Goal: Information Seeking & Learning: Learn about a topic

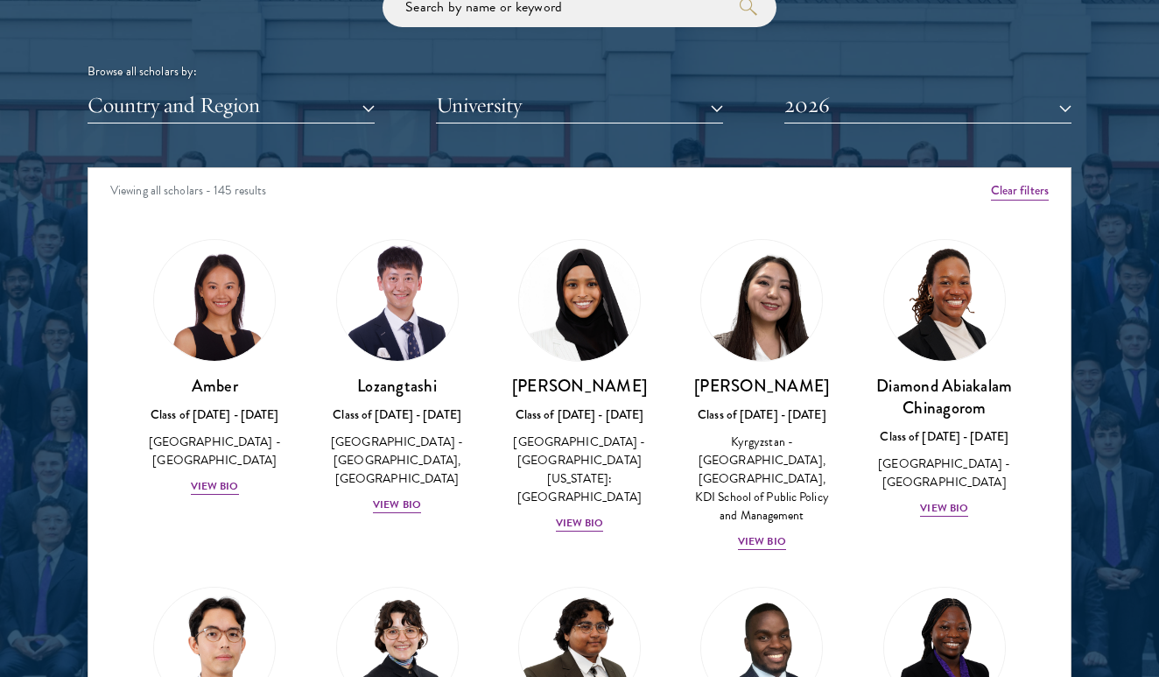
scroll to position [2131, 0]
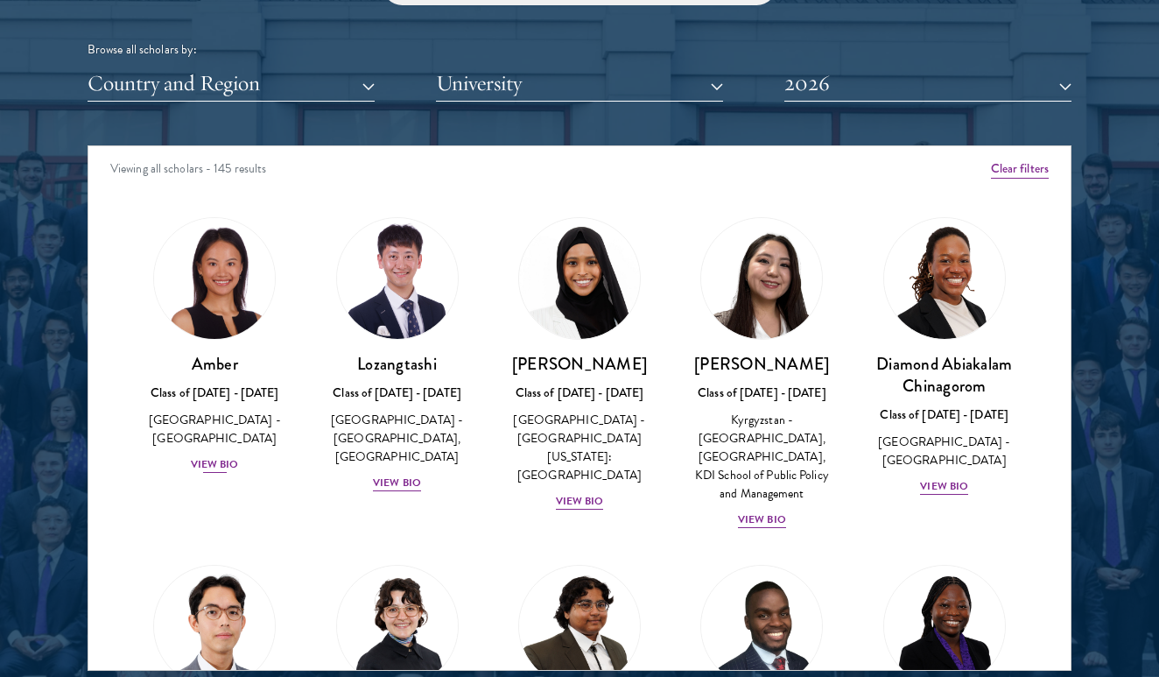
click at [211, 456] on div "View Bio" at bounding box center [215, 464] width 48 height 17
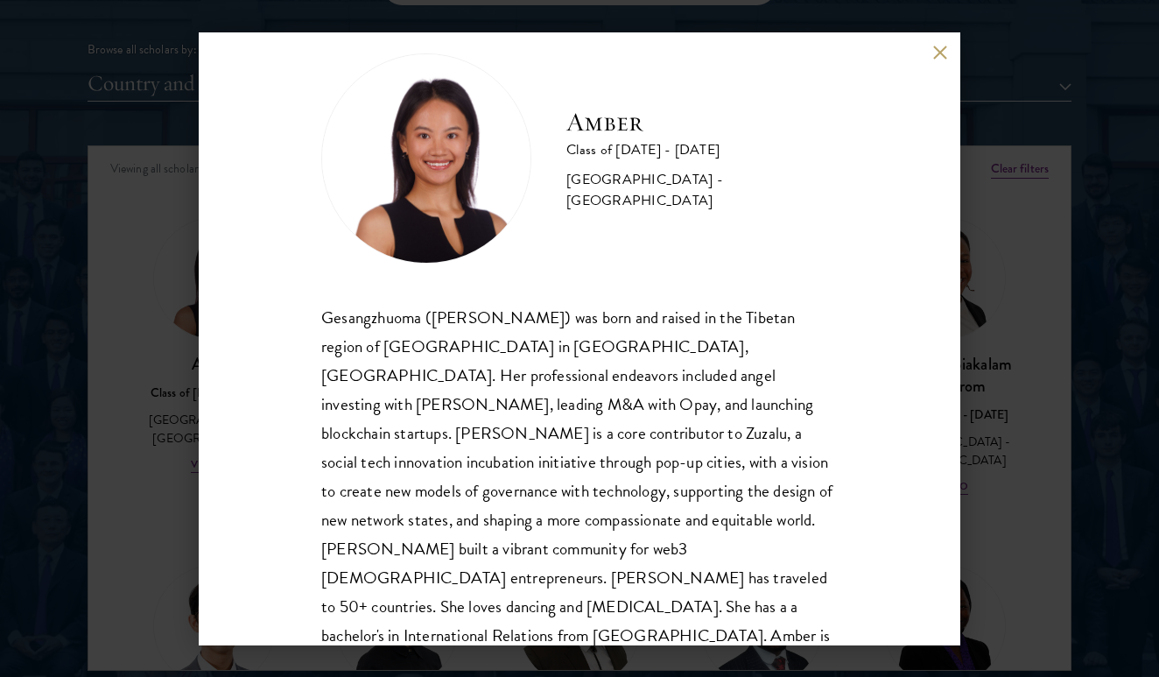
scroll to position [31, 0]
click at [941, 49] on button at bounding box center [939, 53] width 15 height 15
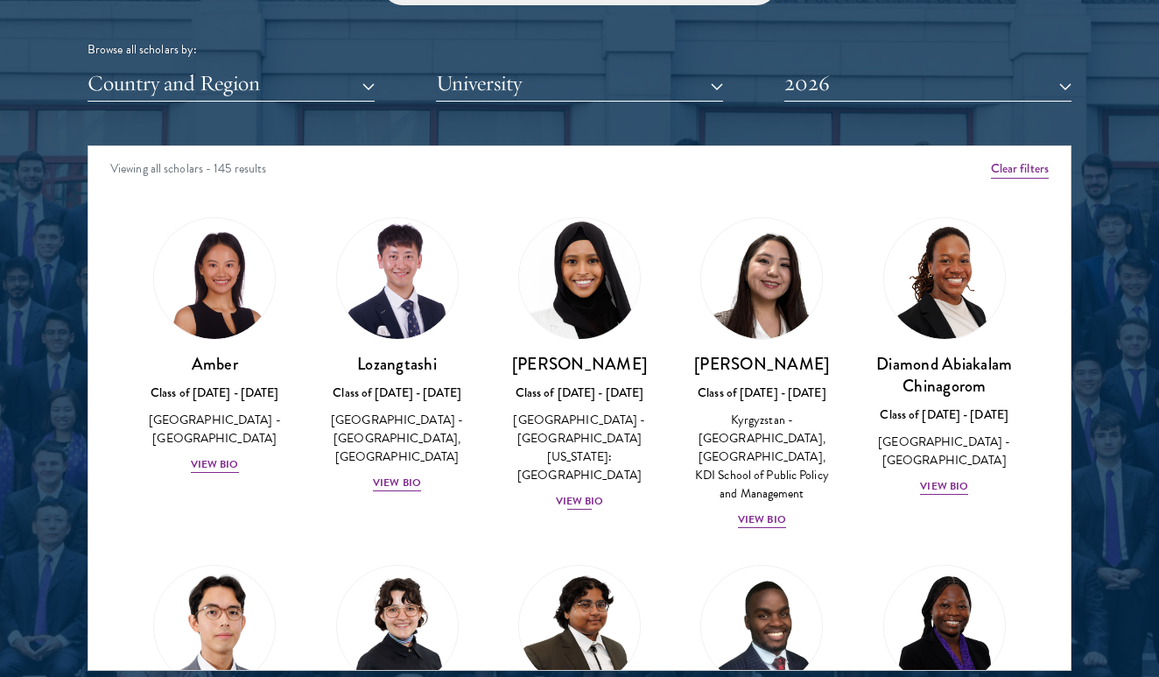
click at [569, 493] on div "View Bio" at bounding box center [580, 501] width 48 height 17
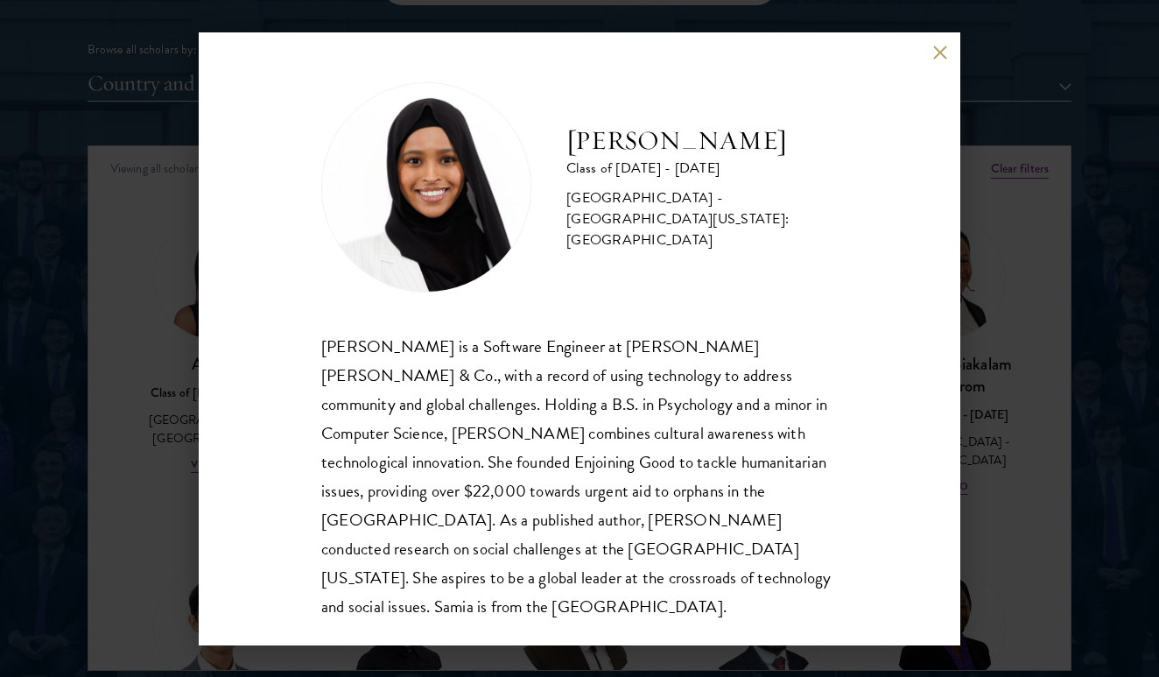
scroll to position [2, 0]
click at [946, 53] on button at bounding box center [939, 53] width 15 height 15
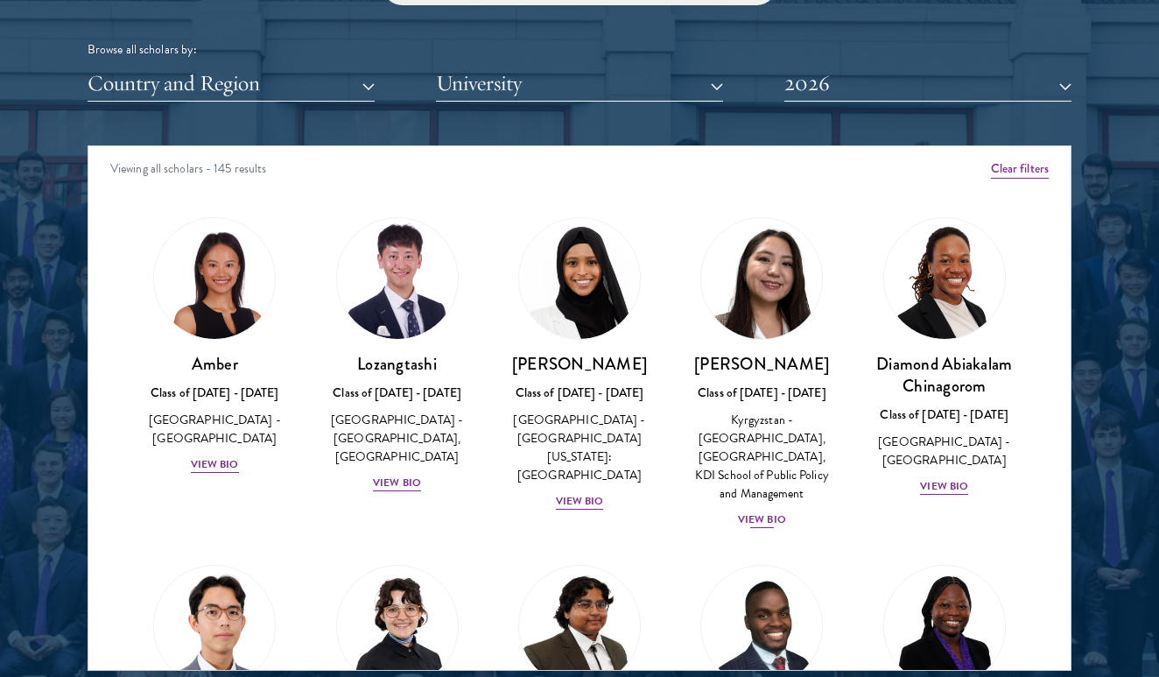
click at [765, 499] on div "Nurzada Abdivalieva Class of [DATE] - [DATE] [GEOGRAPHIC_DATA] - [GEOGRAPHIC_DA…" at bounding box center [761, 441] width 147 height 177
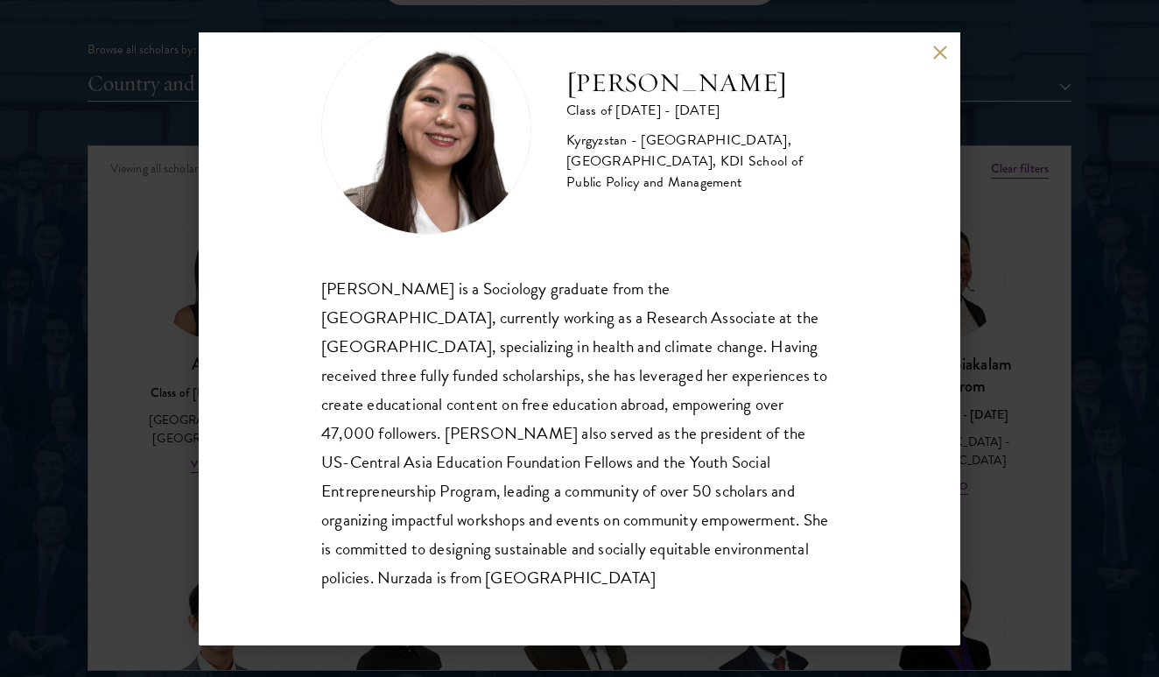
scroll to position [60, 0]
click at [945, 42] on div "Nurzada Abdivalieva Class of [DATE] - [DATE] [GEOGRAPHIC_DATA] - [GEOGRAPHIC_DA…" at bounding box center [580, 338] width 762 height 613
click at [937, 57] on button at bounding box center [939, 53] width 15 height 15
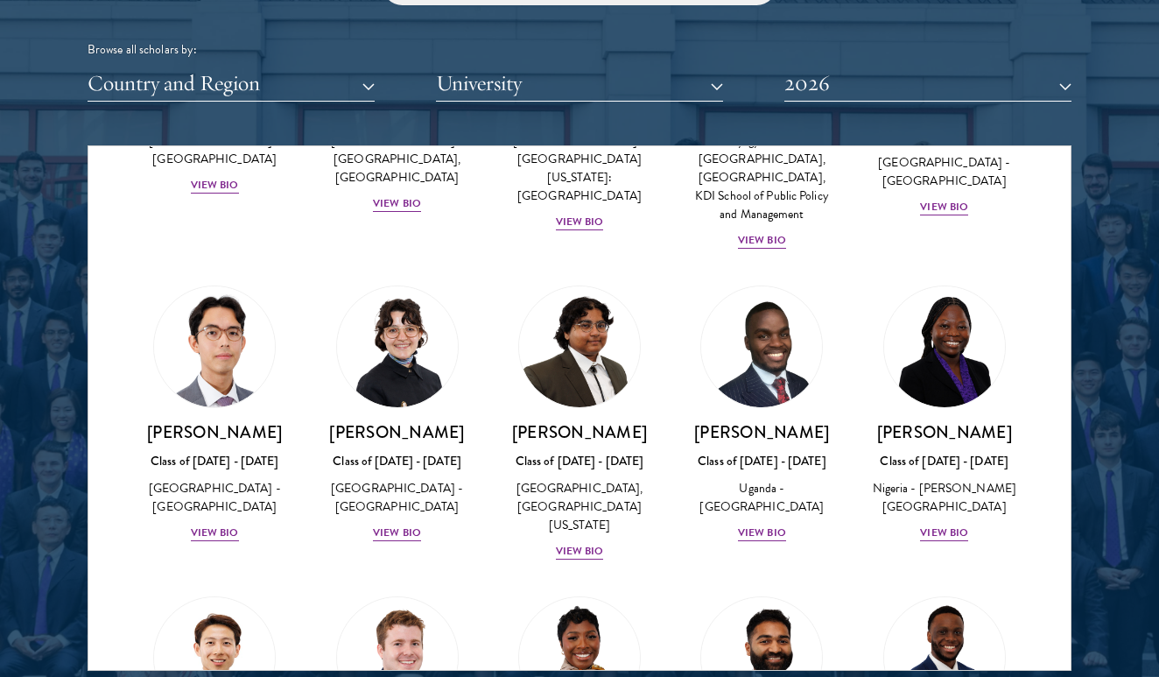
scroll to position [280, 0]
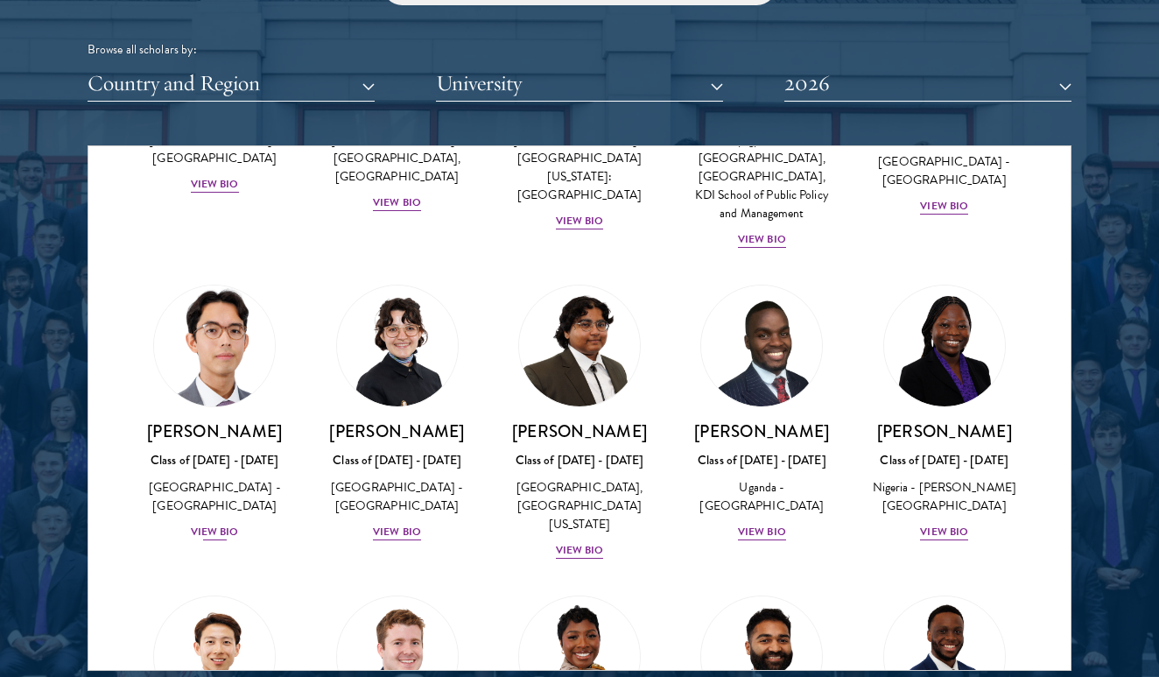
click at [217, 523] on div "View Bio" at bounding box center [215, 531] width 48 height 17
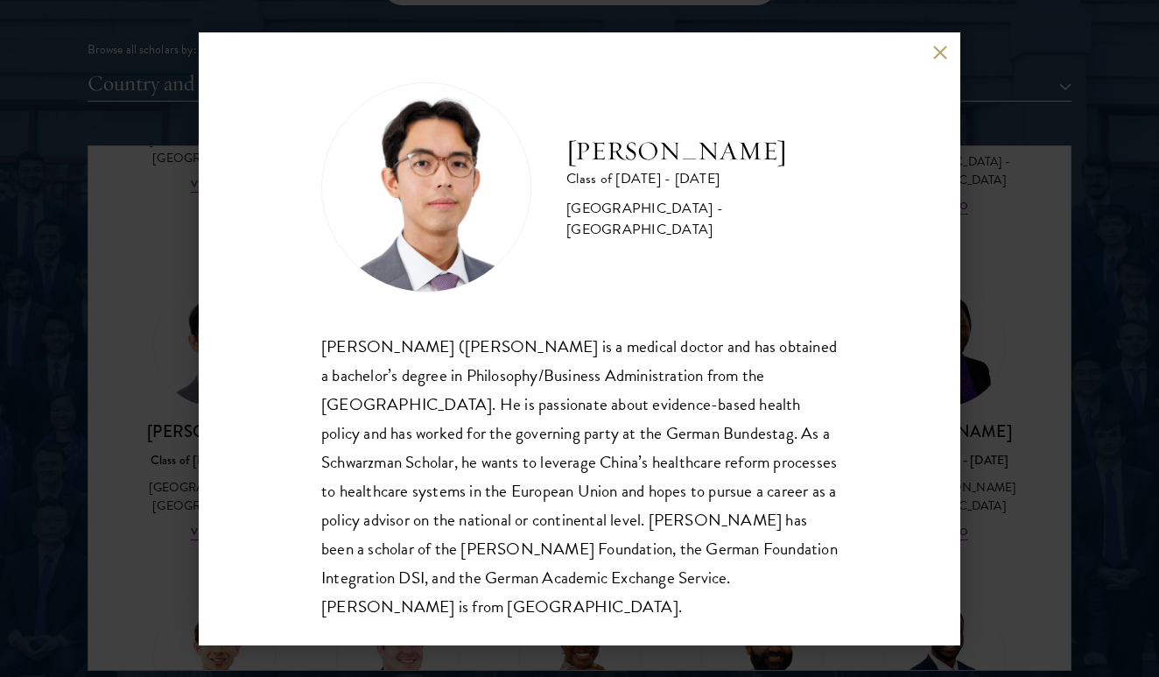
scroll to position [2, 0]
click at [931, 61] on div "[PERSON_NAME] Class of [DATE] - [DATE] [GEOGRAPHIC_DATA] - [GEOGRAPHIC_DATA] [P…" at bounding box center [580, 338] width 762 height 613
click at [934, 55] on button at bounding box center [939, 53] width 15 height 15
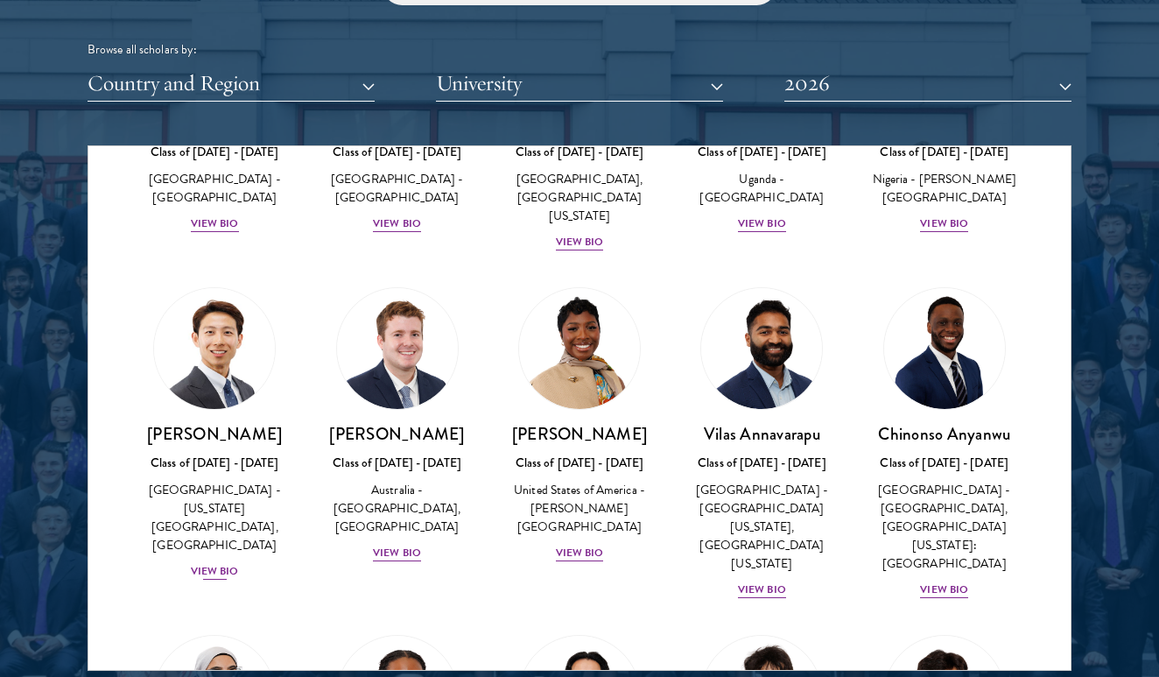
scroll to position [591, 0]
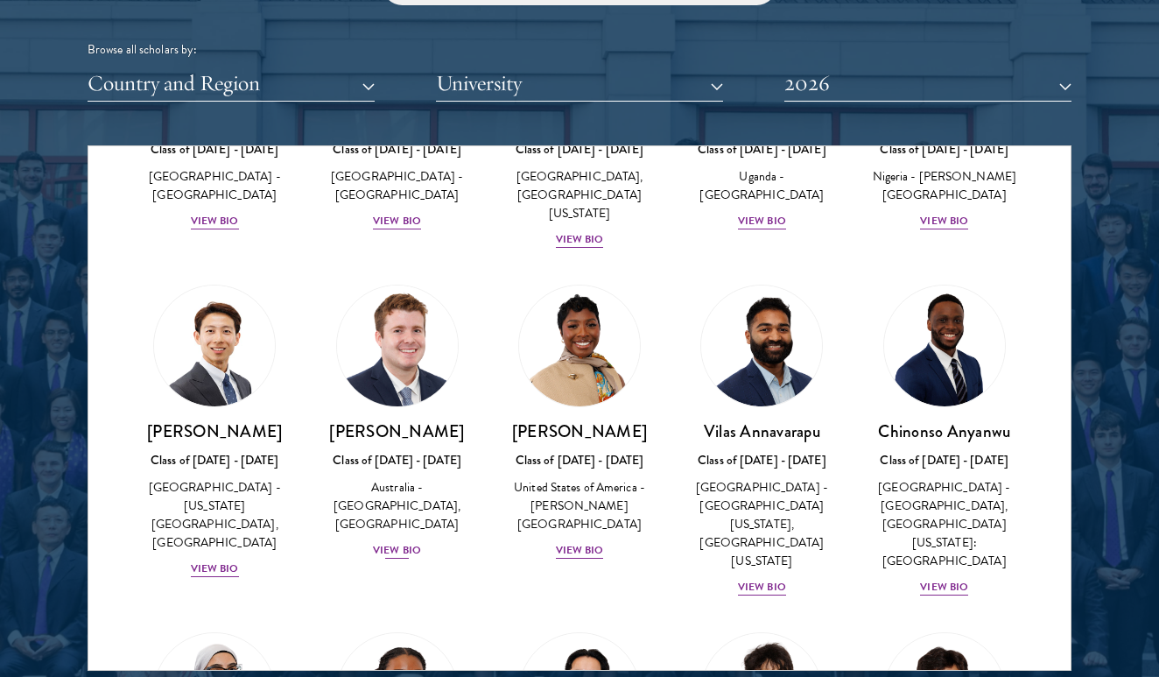
click at [397, 551] on div "View Bio" at bounding box center [397, 550] width 48 height 17
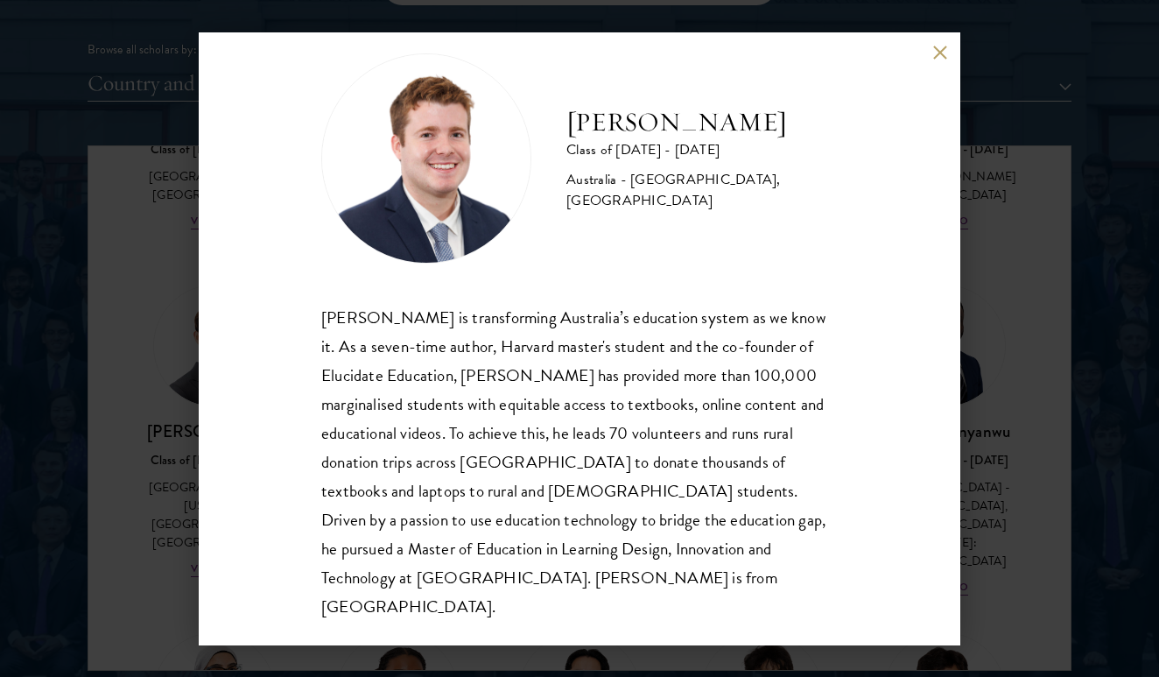
scroll to position [31, 0]
click at [937, 49] on button at bounding box center [939, 53] width 15 height 15
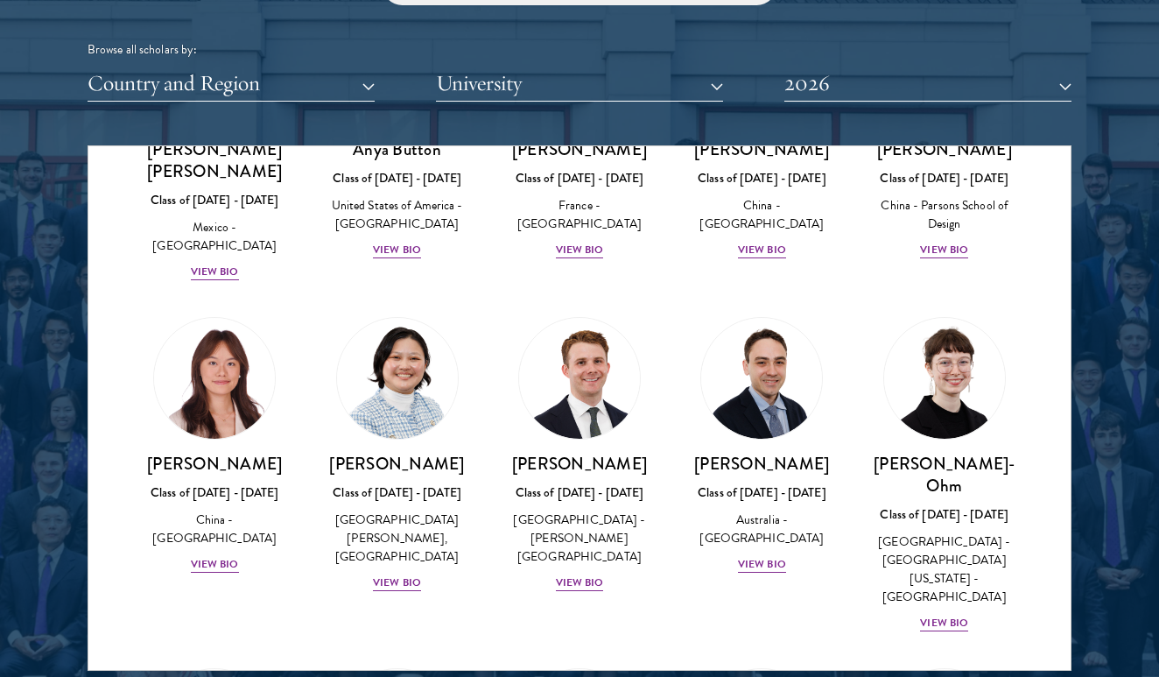
scroll to position [1573, 0]
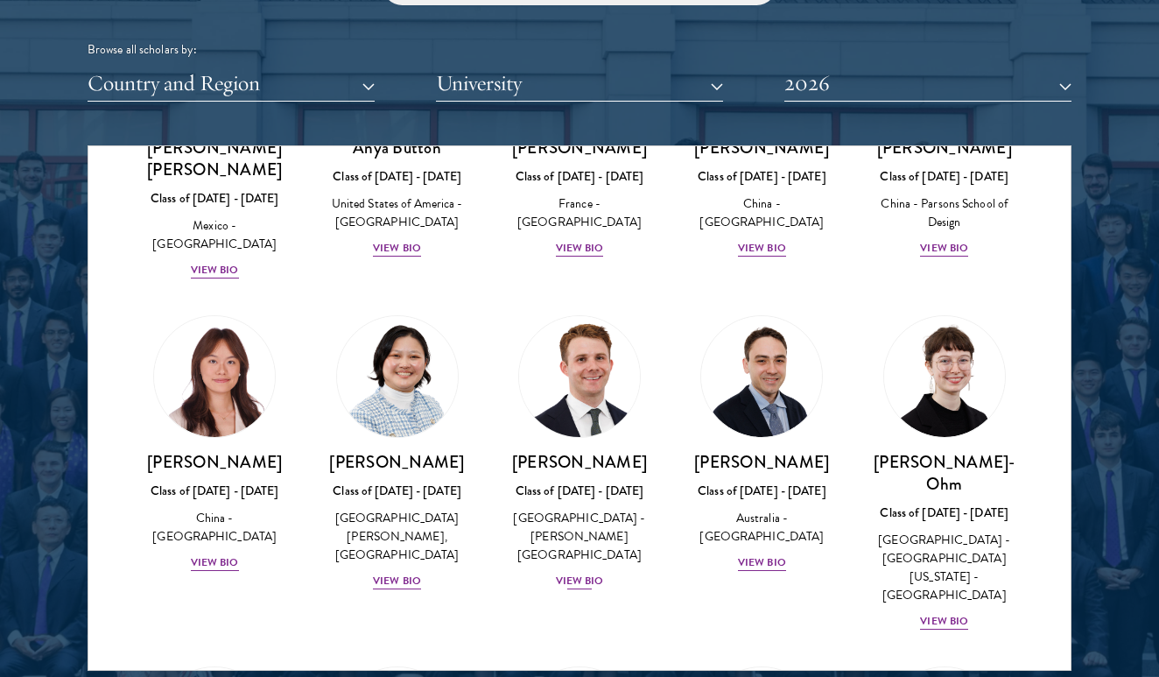
click at [586, 572] on div "View Bio" at bounding box center [580, 580] width 48 height 17
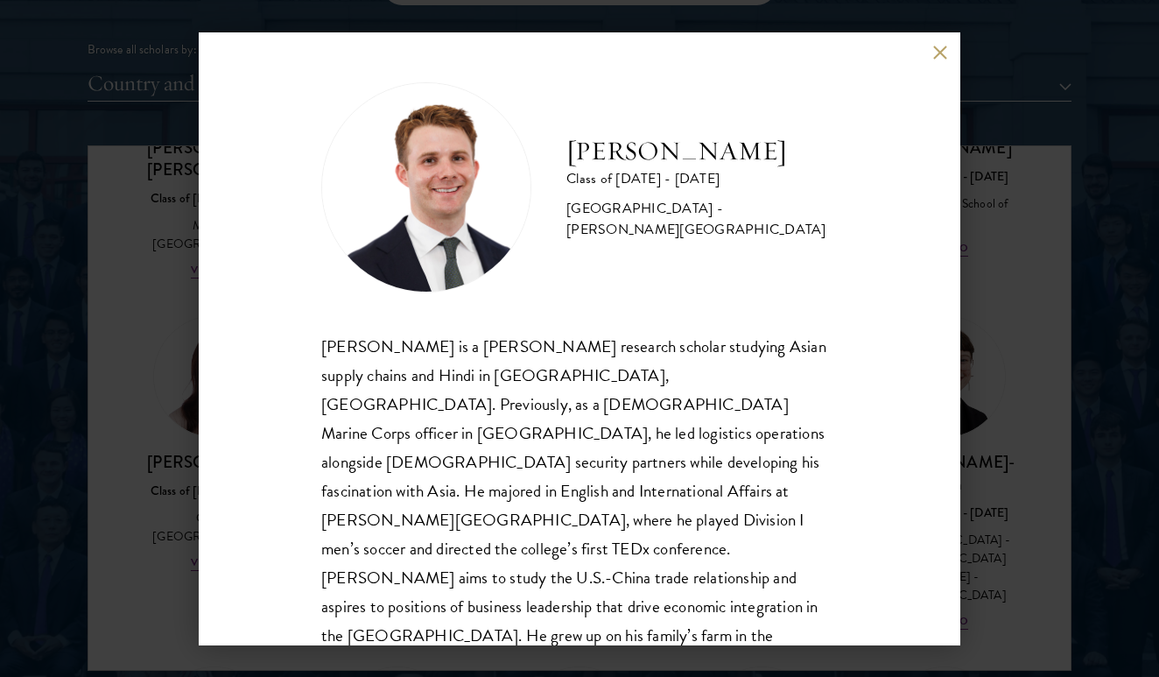
scroll to position [2, 0]
click at [940, 53] on button at bounding box center [939, 53] width 15 height 15
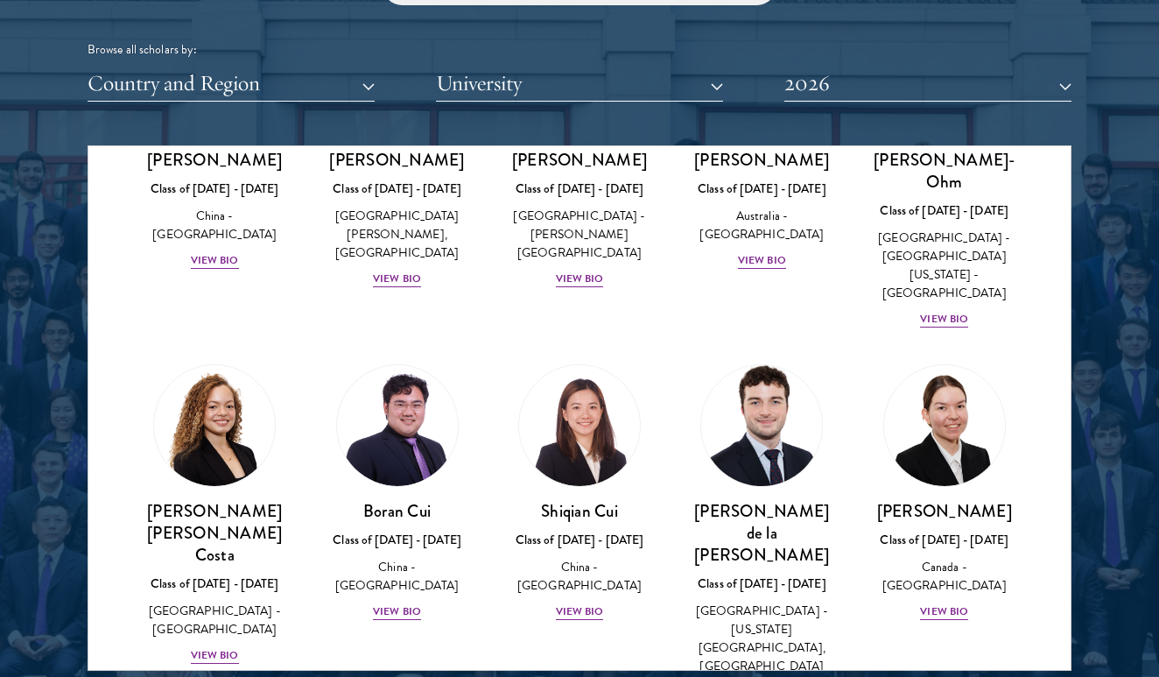
scroll to position [1877, 0]
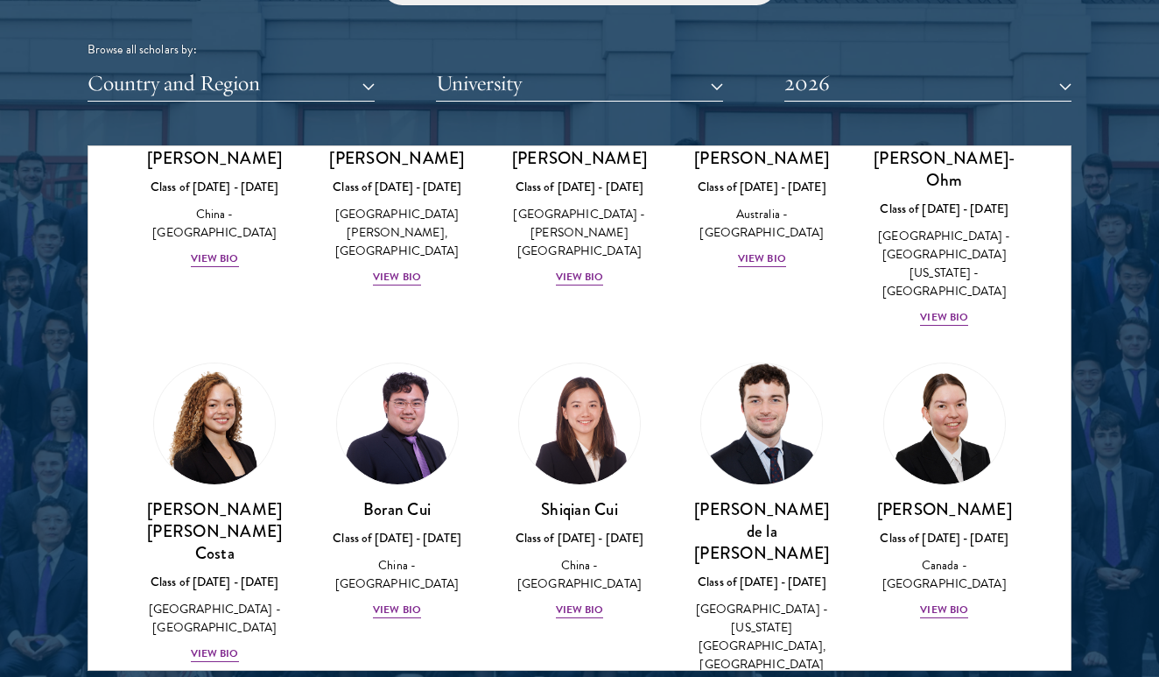
click at [769, 676] on div "View Bio" at bounding box center [762, 690] width 48 height 17
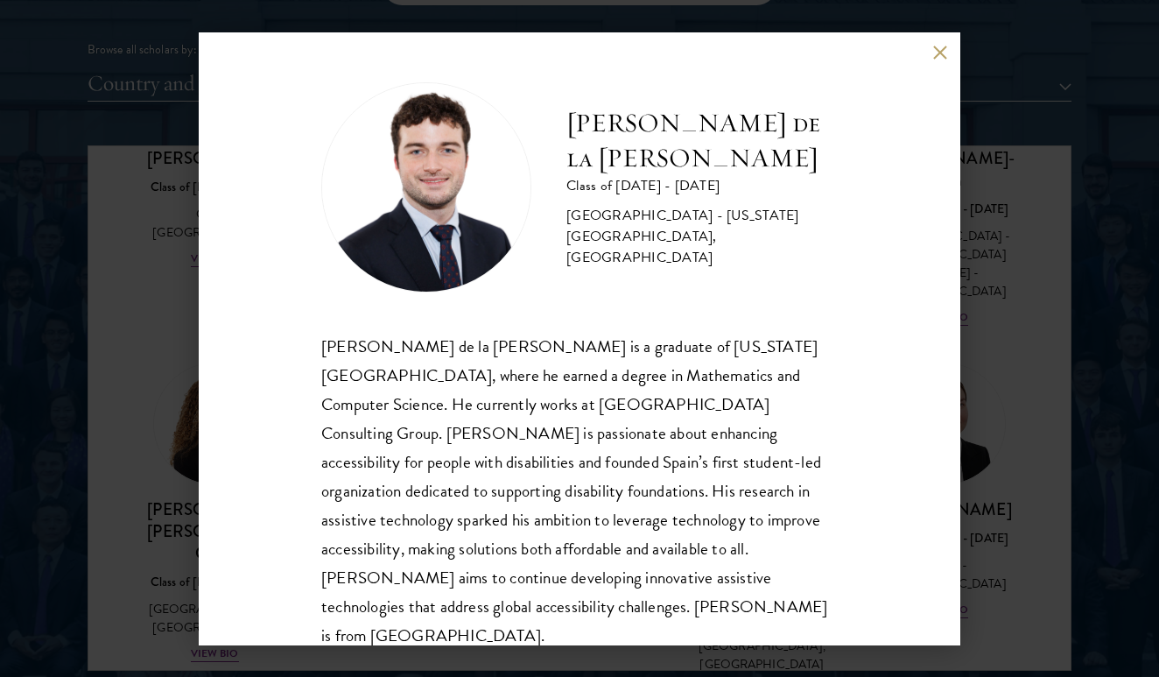
scroll to position [2, 0]
click at [938, 54] on button at bounding box center [939, 53] width 15 height 15
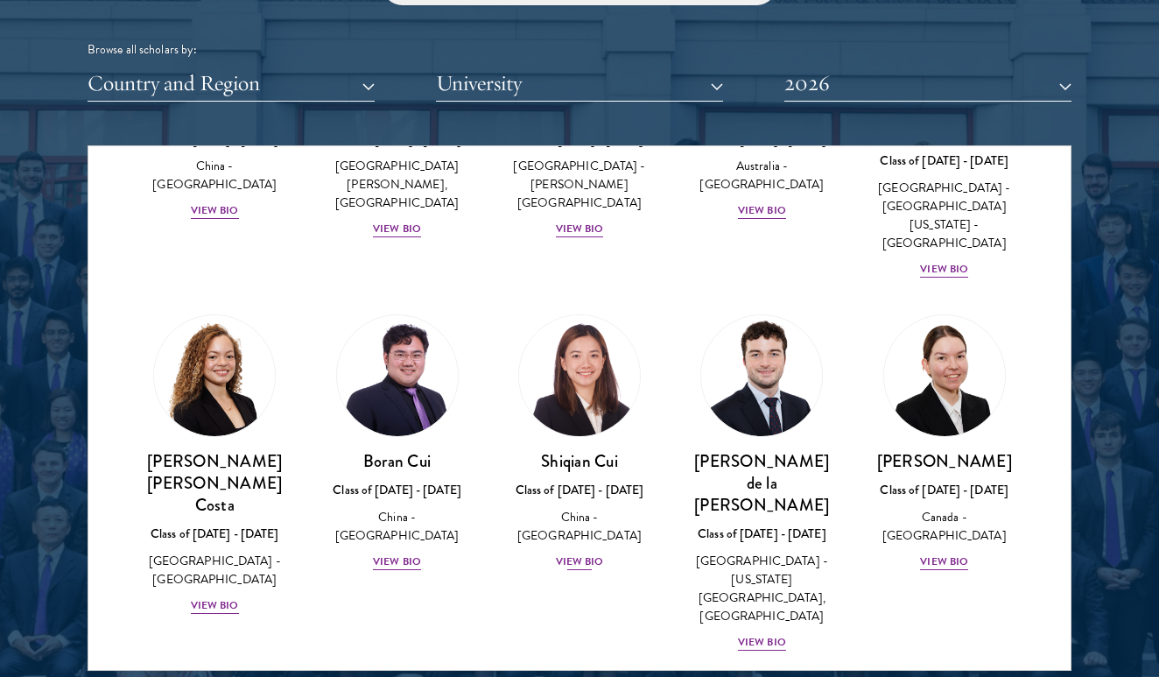
scroll to position [1931, 0]
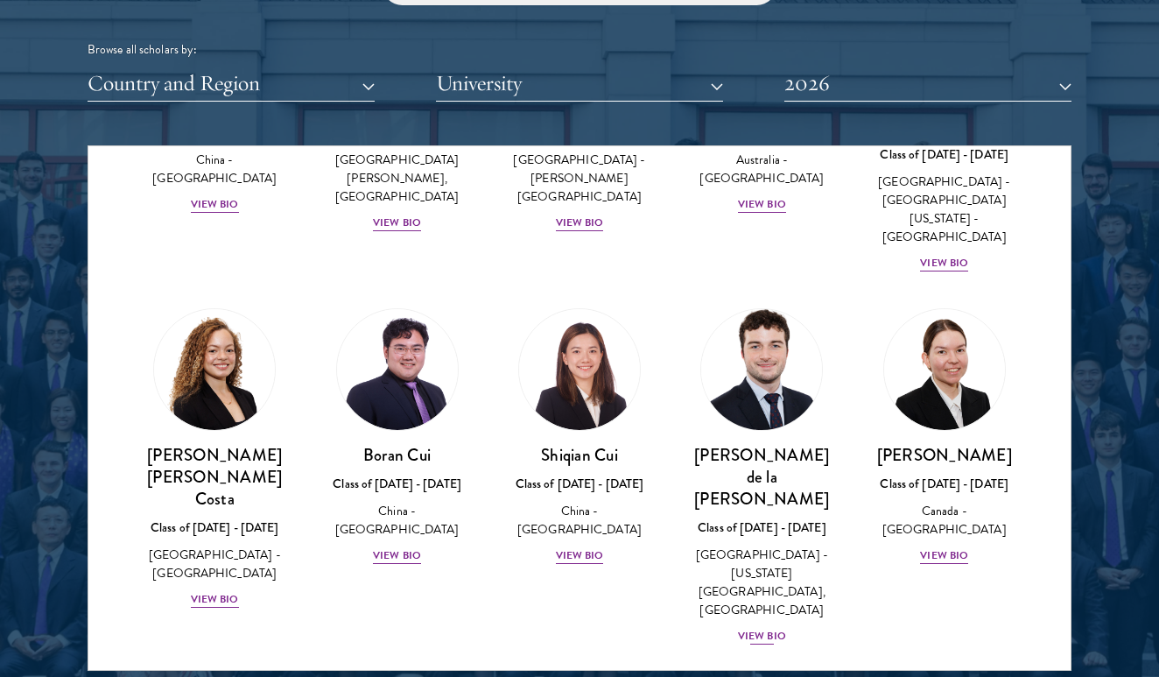
click at [770, 628] on div "View Bio" at bounding box center [762, 636] width 48 height 17
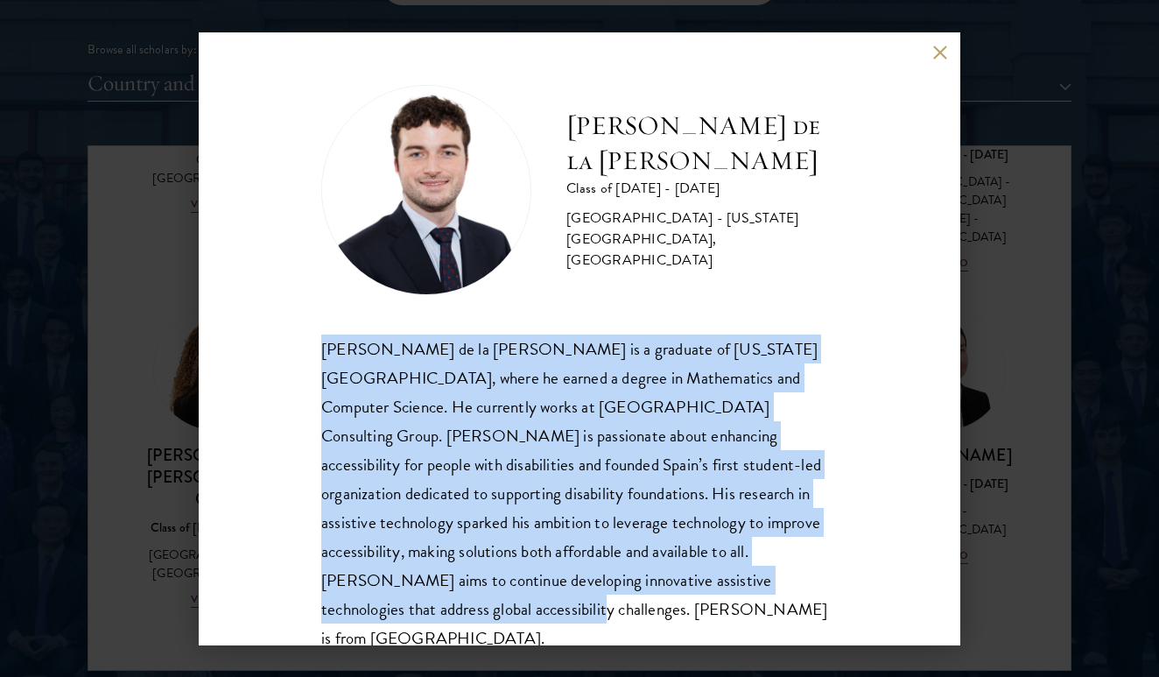
drag, startPoint x: 704, startPoint y: 582, endPoint x: 277, endPoint y: 336, distance: 492.9
click at [277, 336] on div "[PERSON_NAME] de la [PERSON_NAME] Class of [DATE] - [DATE] [GEOGRAPHIC_DATA] - …" at bounding box center [580, 338] width 762 height 613
click at [933, 50] on button at bounding box center [939, 53] width 15 height 15
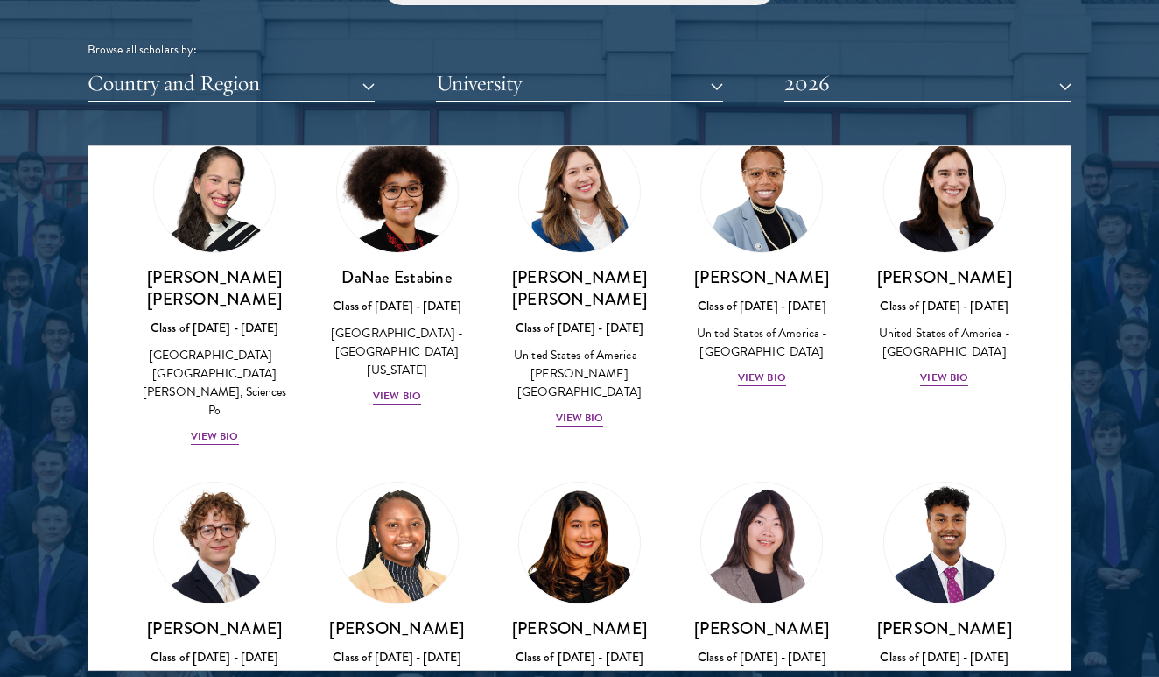
scroll to position [2482, 0]
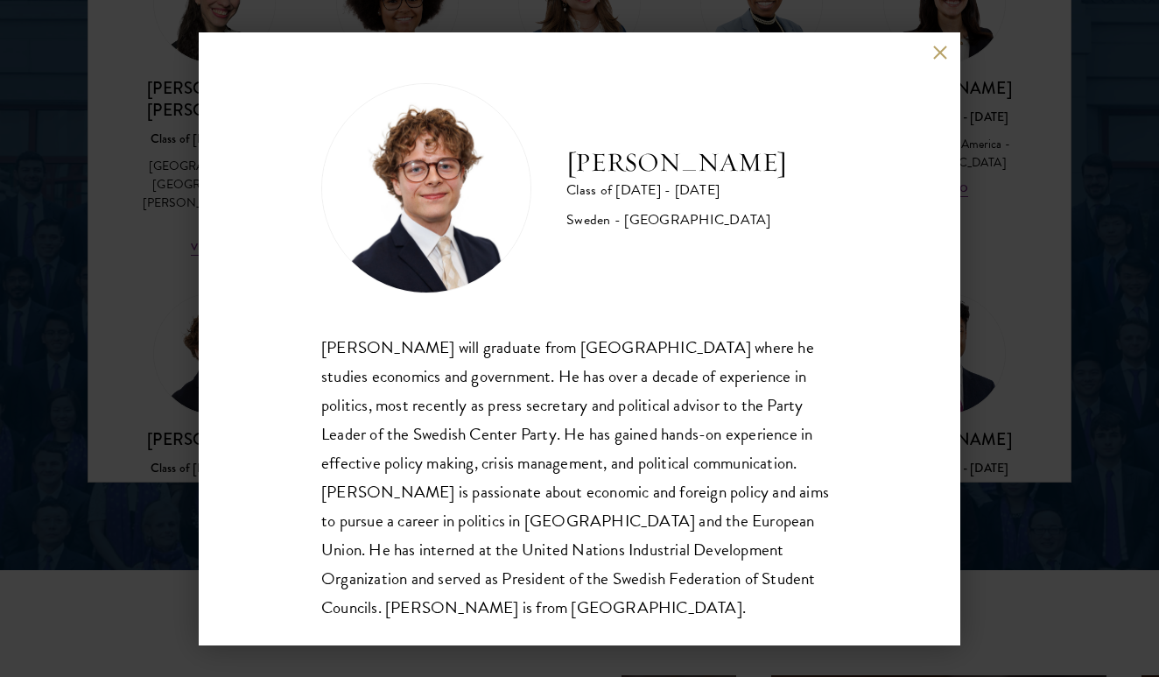
scroll to position [2321, 0]
click at [940, 48] on button at bounding box center [939, 53] width 15 height 15
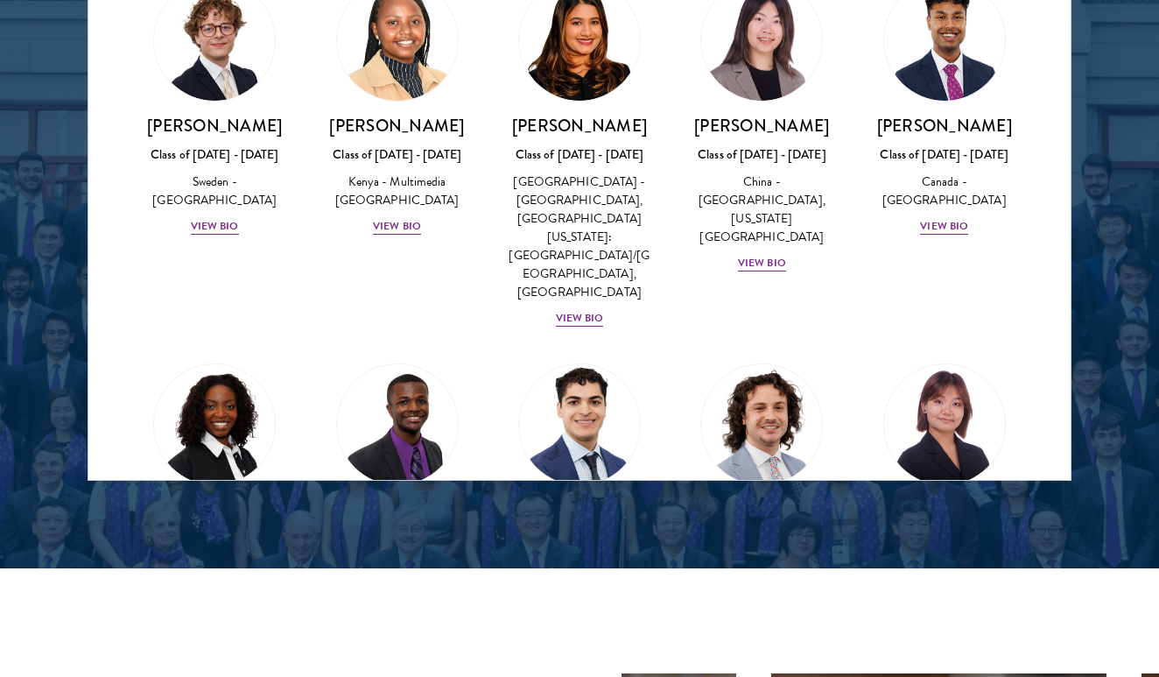
scroll to position [2801, 0]
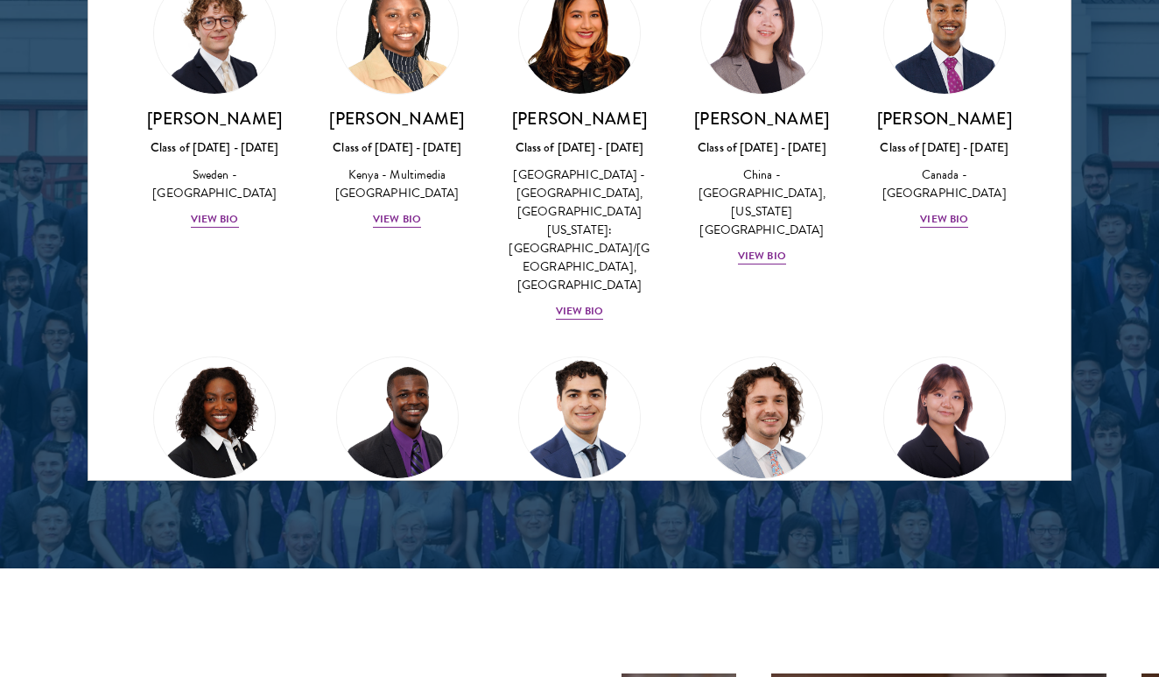
click at [583, 595] on div "View Bio" at bounding box center [580, 603] width 48 height 17
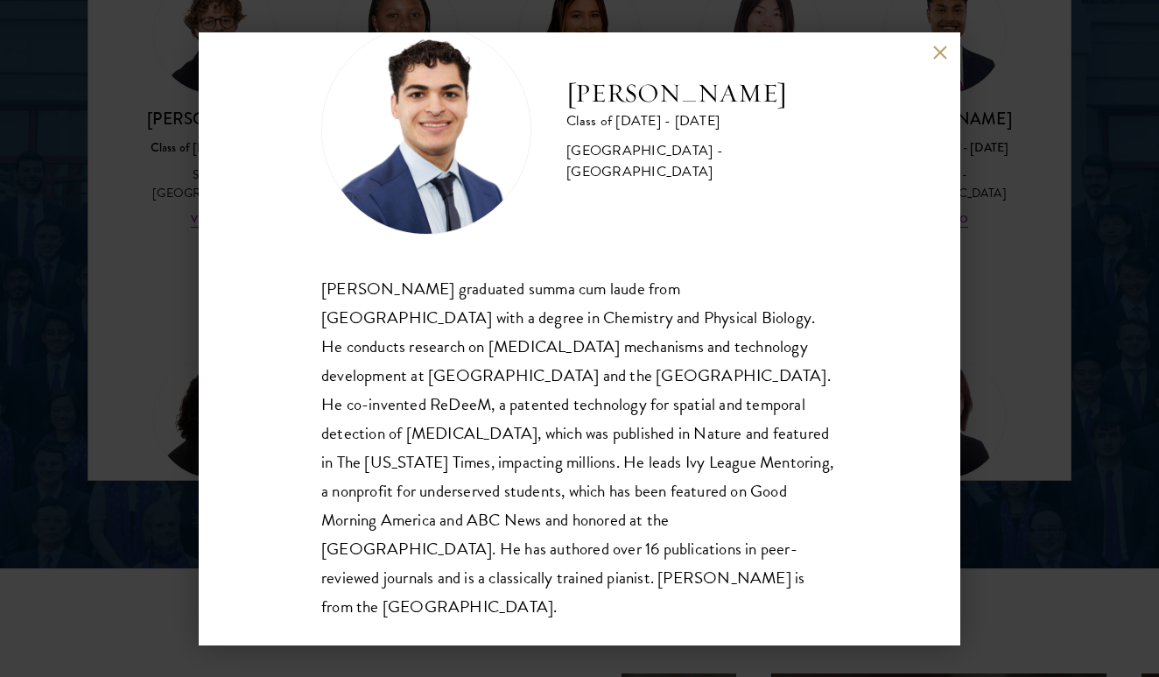
scroll to position [60, 0]
click at [938, 48] on button at bounding box center [939, 53] width 15 height 15
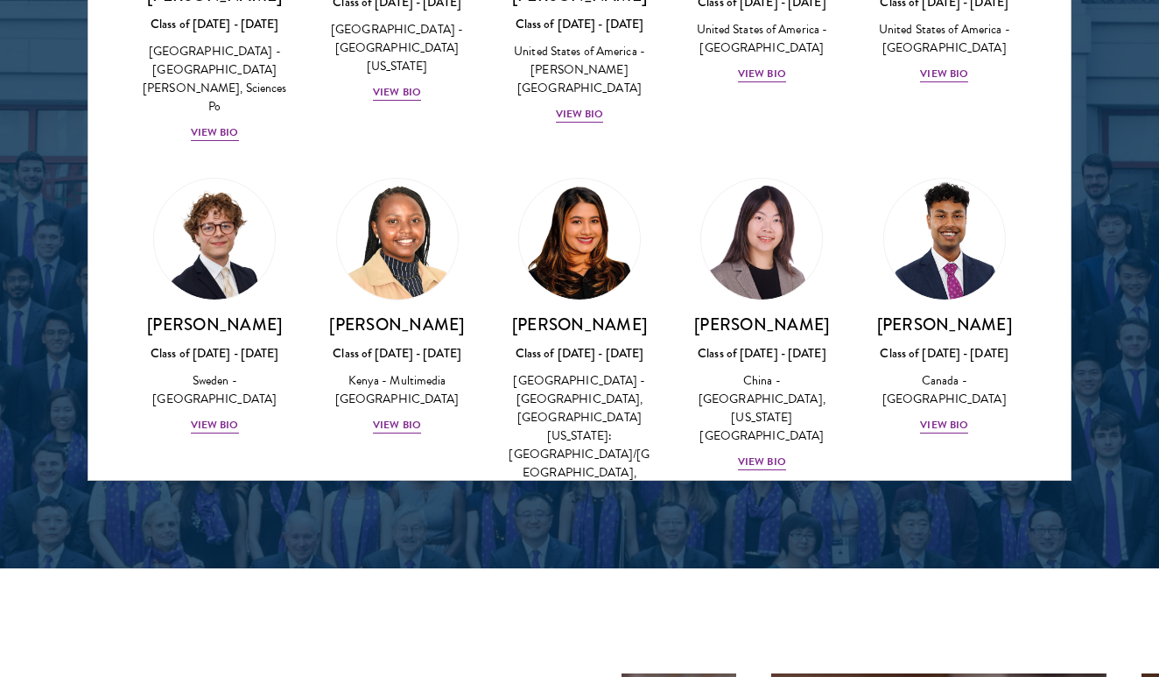
scroll to position [2417, 0]
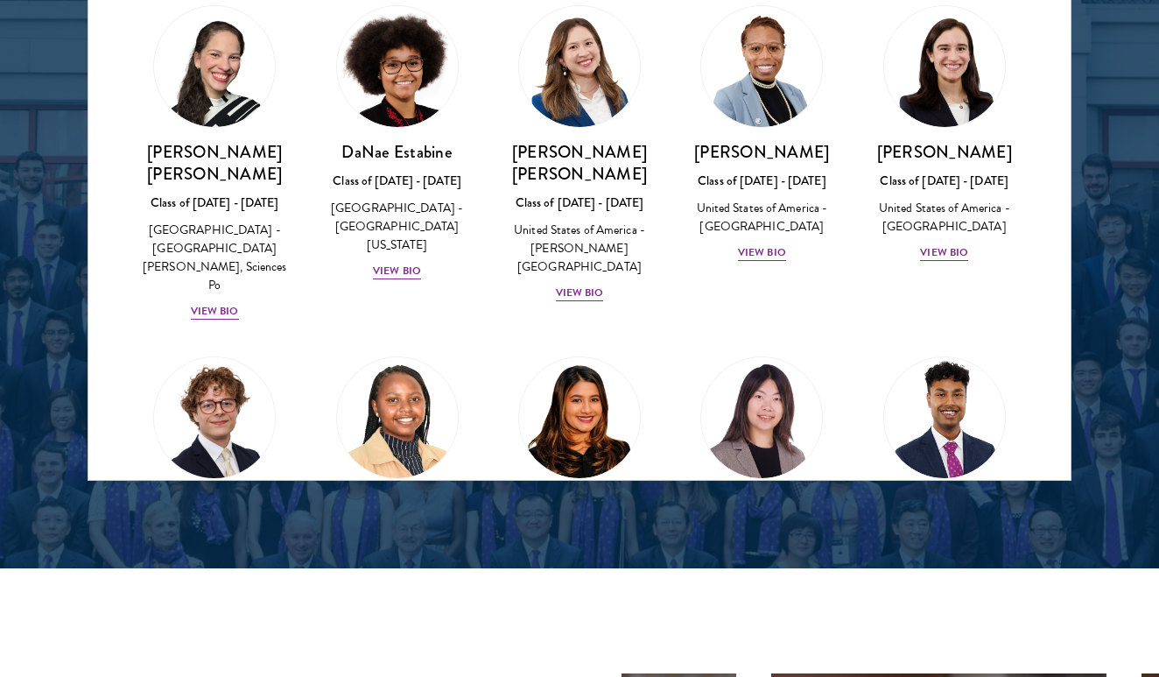
click at [213, 595] on div "View Bio" at bounding box center [215, 603] width 48 height 17
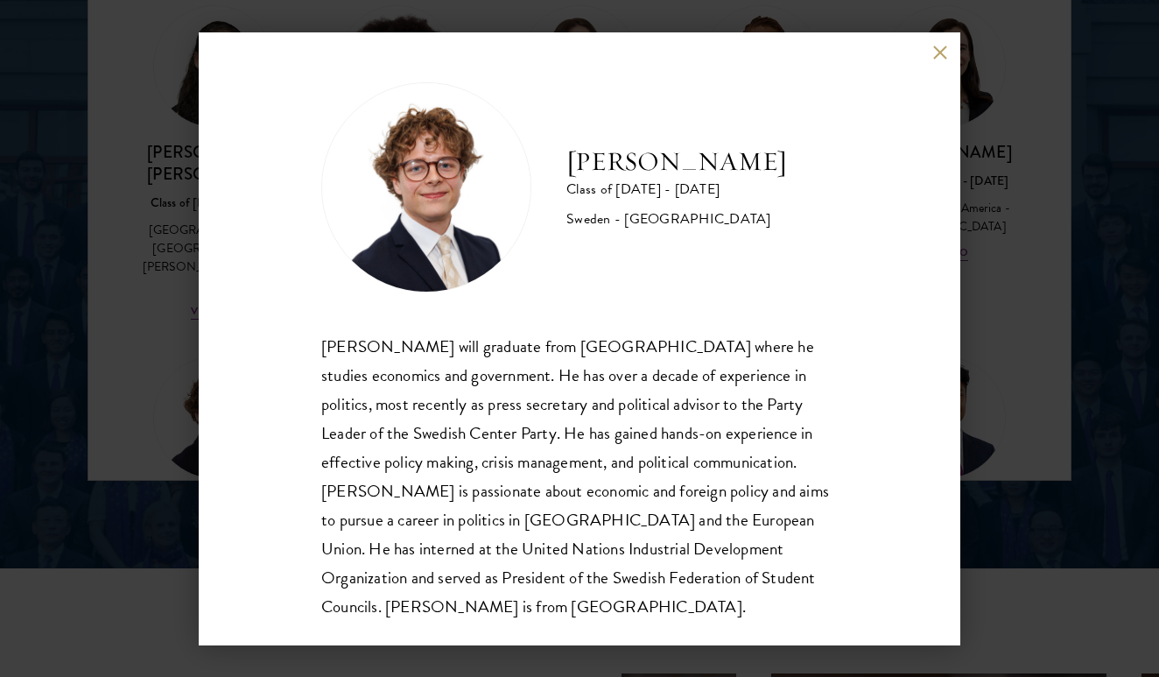
scroll to position [2, 0]
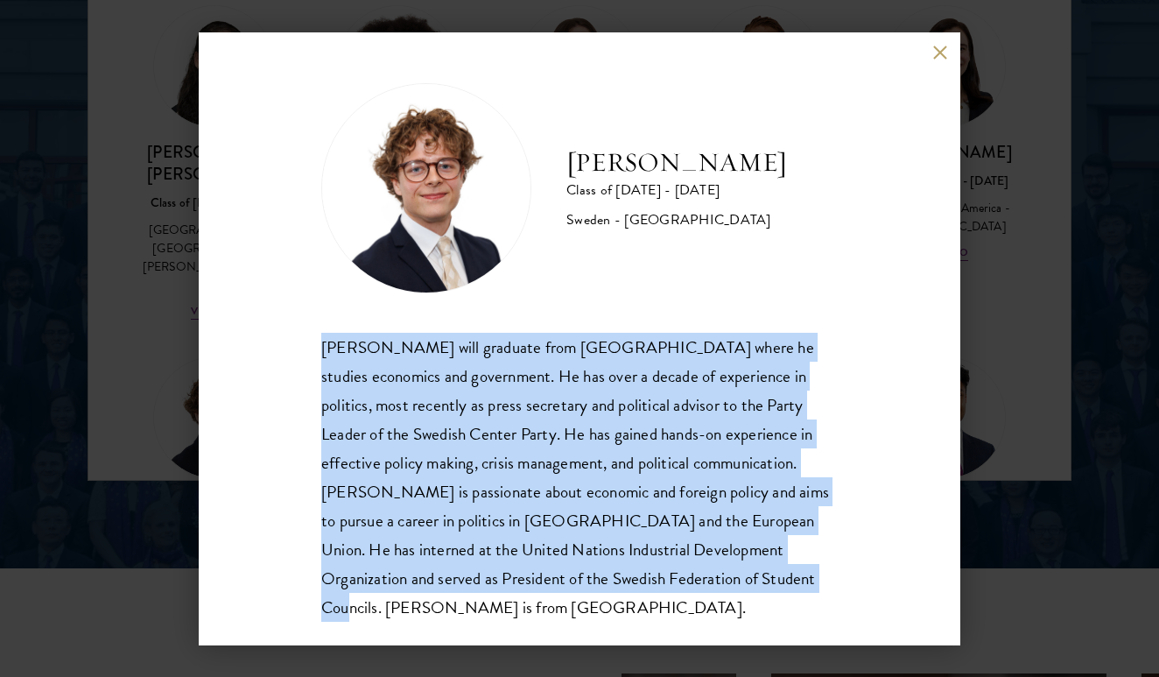
drag, startPoint x: 628, startPoint y: 591, endPoint x: 314, endPoint y: 332, distance: 406.6
click at [314, 332] on div "[PERSON_NAME] Class of [DATE] - [DATE] [GEOGRAPHIC_DATA] - [GEOGRAPHIC_DATA] [P…" at bounding box center [580, 338] width 762 height 613
copy div "[PERSON_NAME] will graduate from [GEOGRAPHIC_DATA] where he studies economics a…"
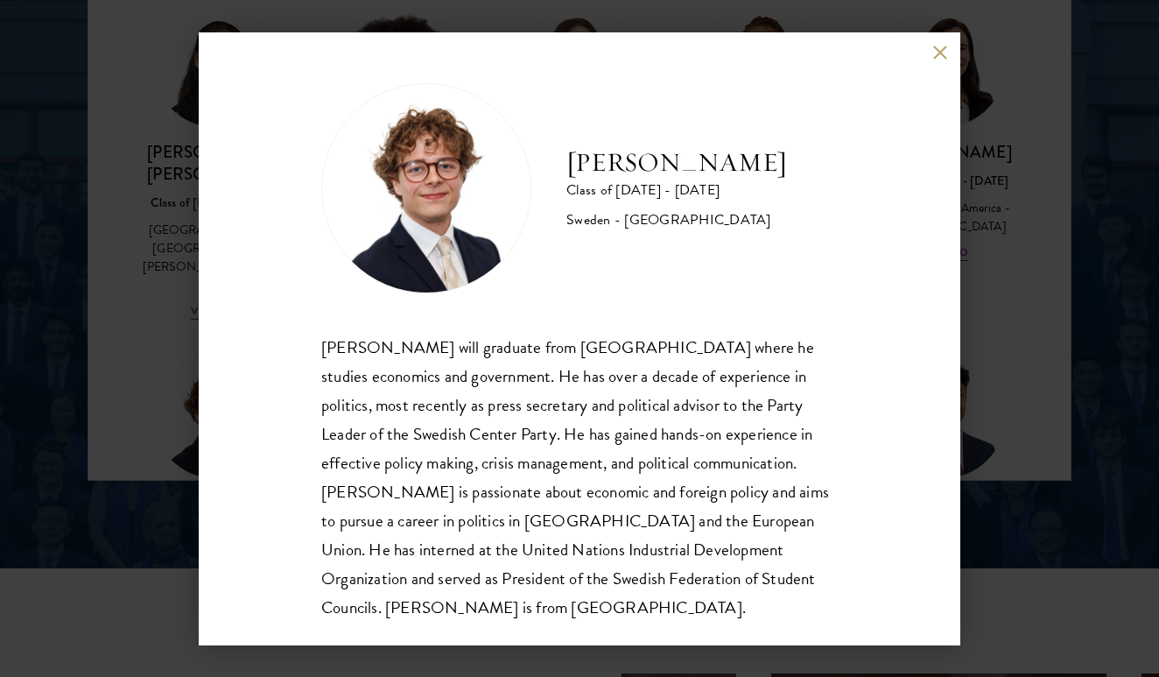
click at [923, 54] on div "[PERSON_NAME] Class of [DATE] - [DATE] [GEOGRAPHIC_DATA] - [GEOGRAPHIC_DATA] [P…" at bounding box center [580, 338] width 762 height 613
click at [953, 45] on div "[PERSON_NAME] Class of [DATE] - [DATE] [GEOGRAPHIC_DATA] - [GEOGRAPHIC_DATA] [P…" at bounding box center [580, 338] width 762 height 613
click at [942, 48] on button at bounding box center [939, 53] width 15 height 15
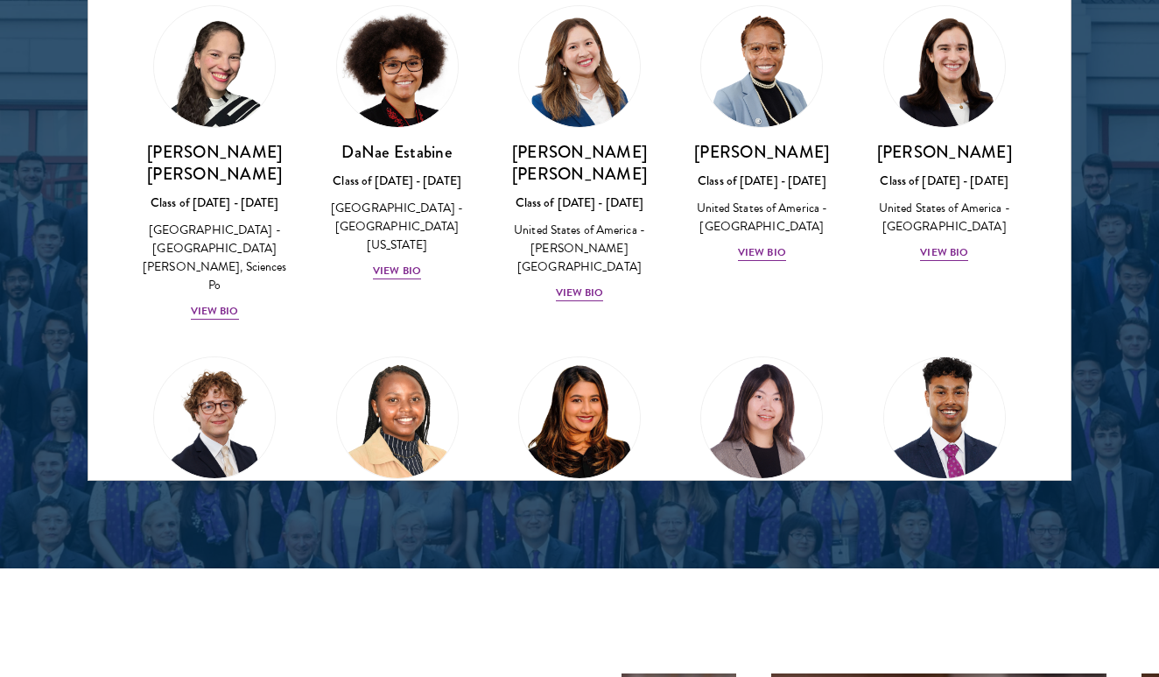
click at [939, 595] on div "View Bio" at bounding box center [944, 603] width 48 height 17
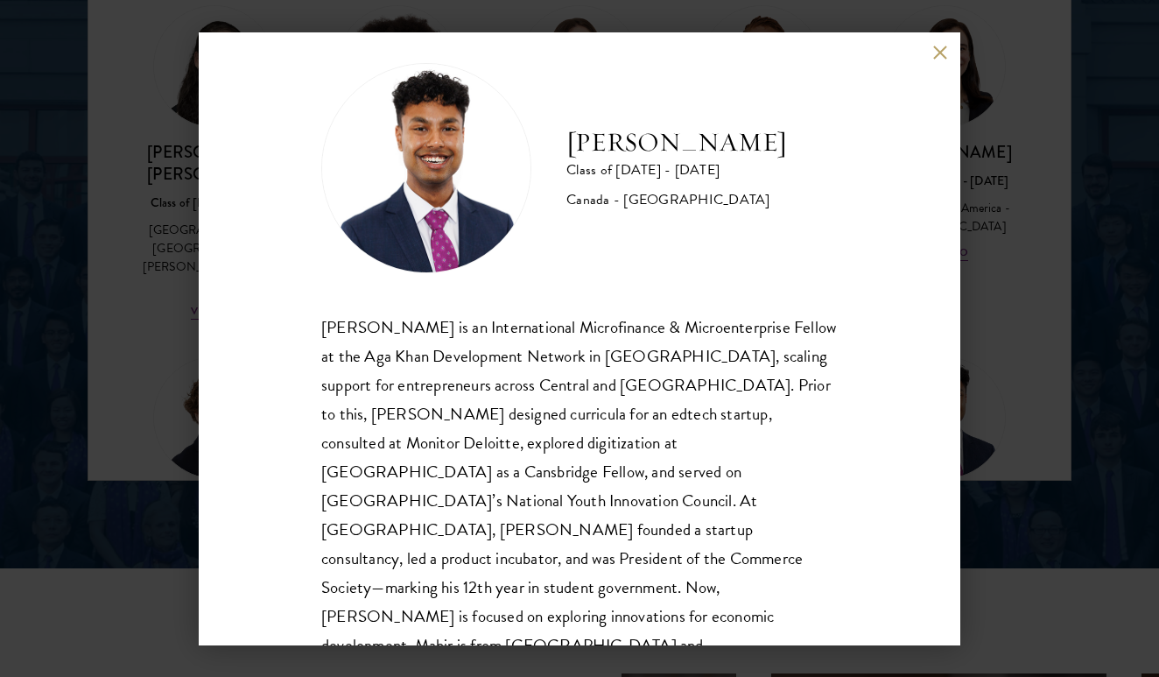
scroll to position [26, 0]
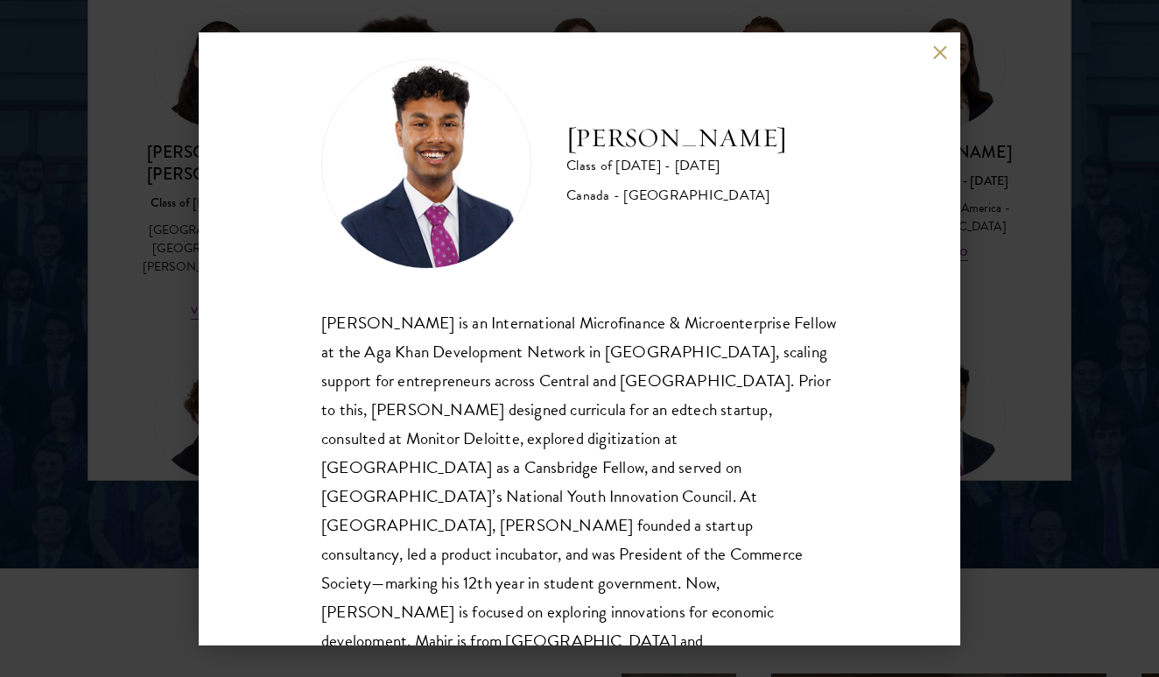
click at [949, 52] on div "[PERSON_NAME] Class of [DATE] - [DATE] [GEOGRAPHIC_DATA] - [GEOGRAPHIC_DATA] [P…" at bounding box center [580, 338] width 762 height 613
click at [926, 49] on div "[PERSON_NAME] Class of [DATE] - [DATE] [GEOGRAPHIC_DATA] - [GEOGRAPHIC_DATA] [P…" at bounding box center [580, 338] width 762 height 613
click at [937, 49] on button at bounding box center [939, 53] width 15 height 15
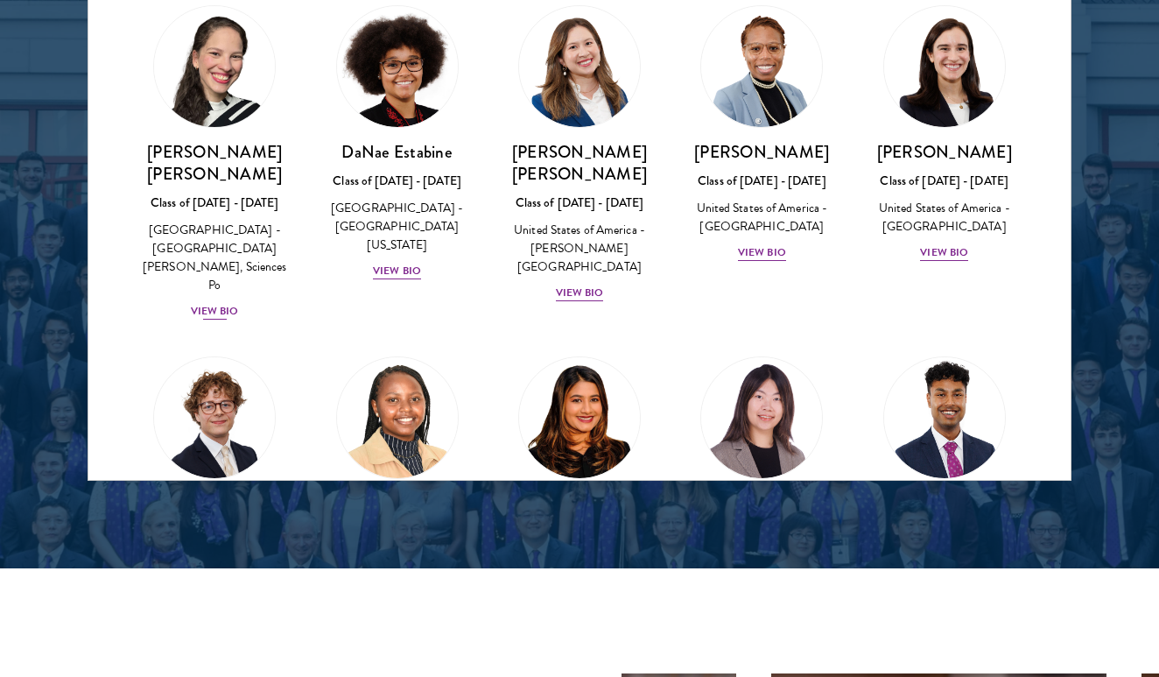
click at [219, 303] on div "View Bio" at bounding box center [215, 311] width 48 height 17
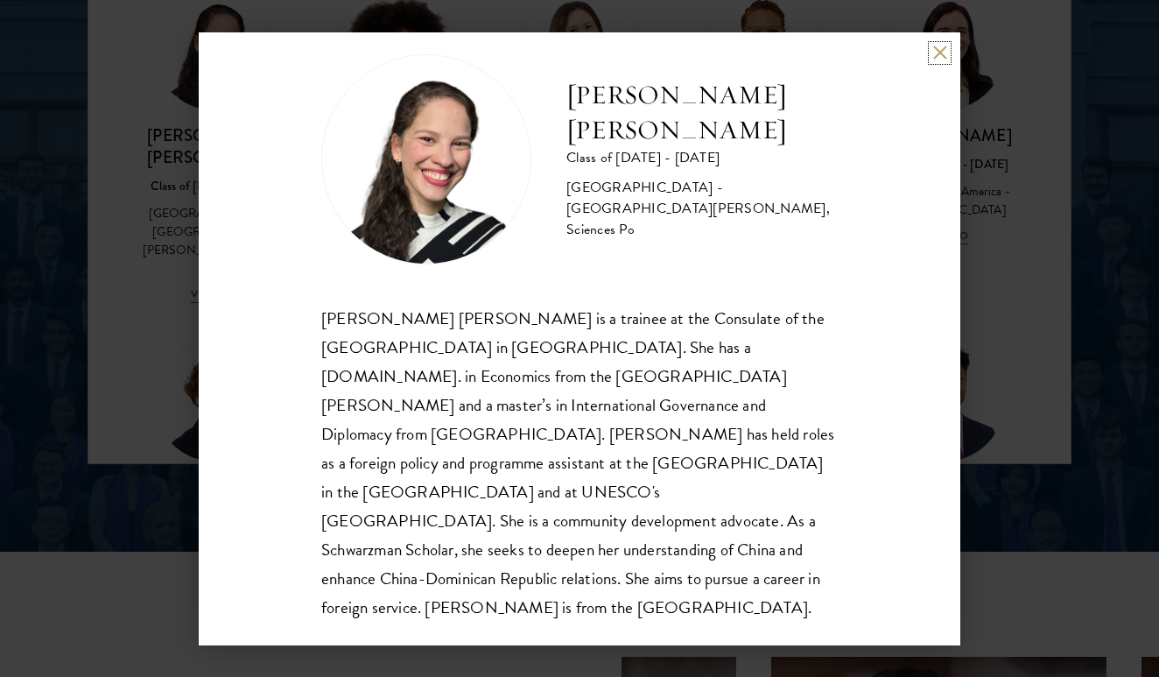
scroll to position [2340, 0]
click at [939, 61] on div "[PERSON_NAME] [PERSON_NAME] Class of [DATE] - [DATE] [GEOGRAPHIC_DATA] - [GEOGR…" at bounding box center [580, 338] width 762 height 613
click at [936, 51] on button at bounding box center [939, 53] width 15 height 15
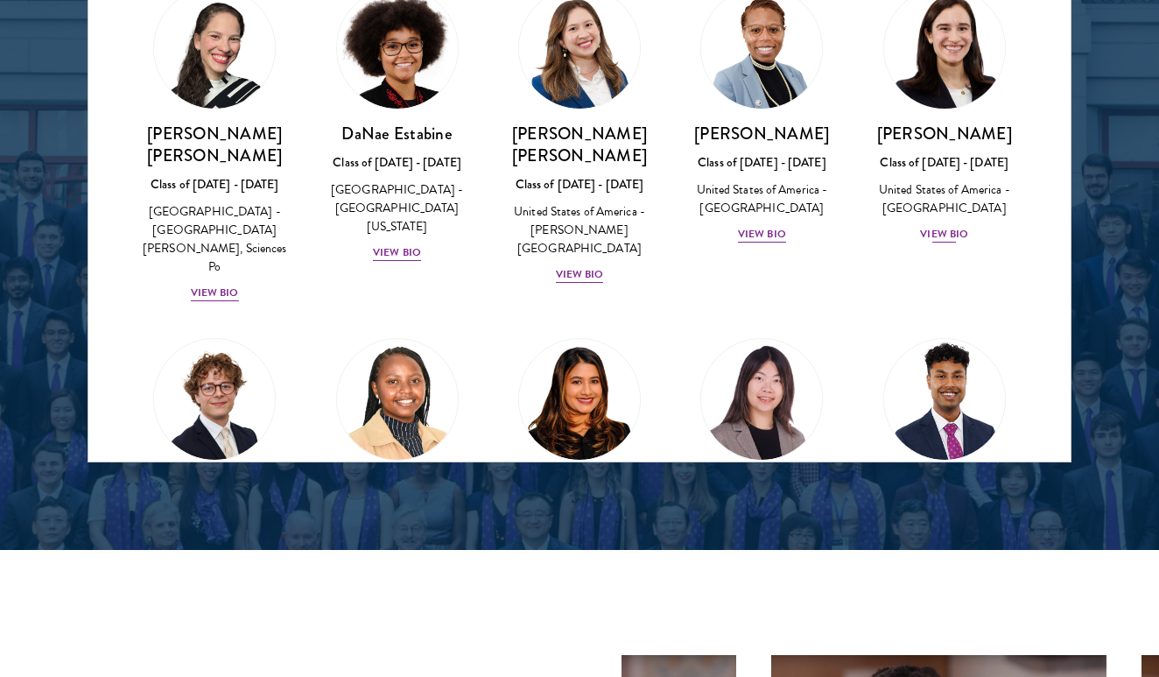
click at [938, 226] on div "View Bio" at bounding box center [944, 234] width 48 height 17
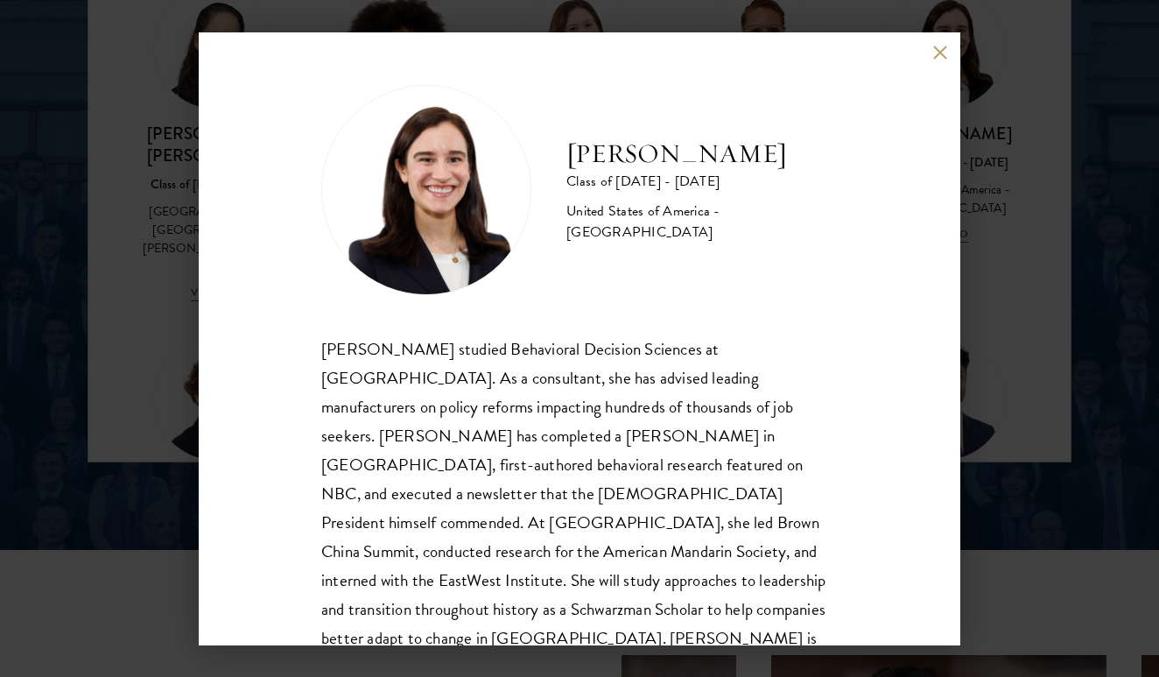
click at [955, 58] on div "[PERSON_NAME] Class of [DATE] - [DATE] [GEOGRAPHIC_DATA] - [GEOGRAPHIC_DATA] [P…" at bounding box center [580, 338] width 762 height 613
click at [940, 53] on button at bounding box center [939, 53] width 15 height 15
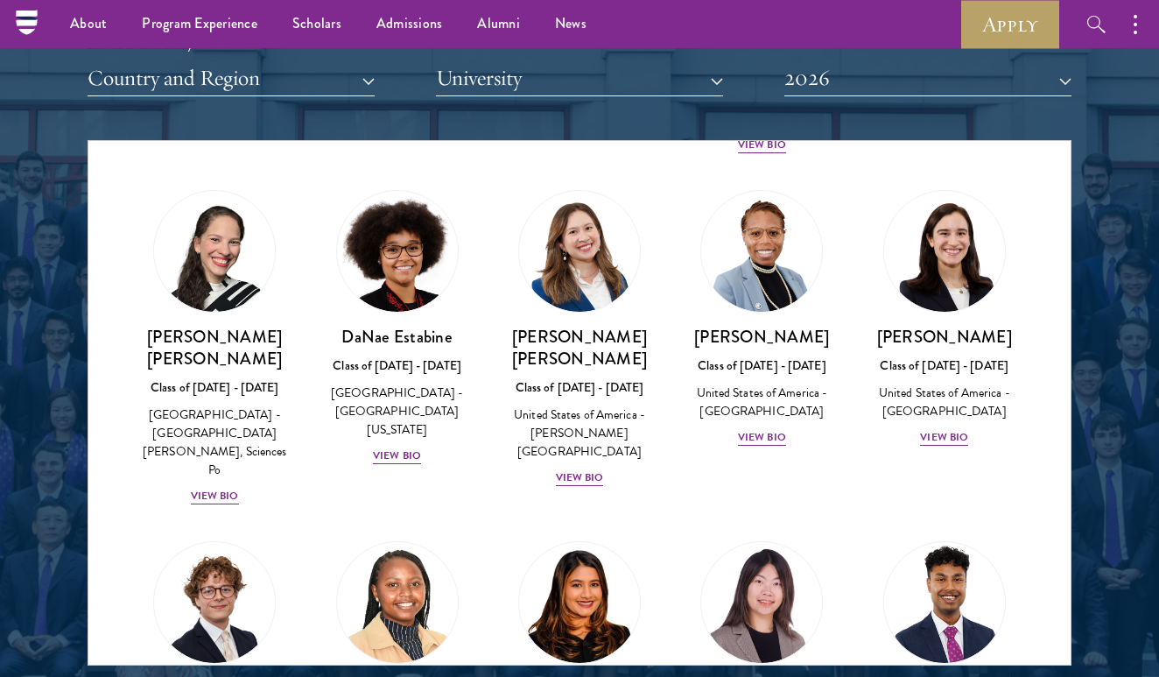
scroll to position [2342, 0]
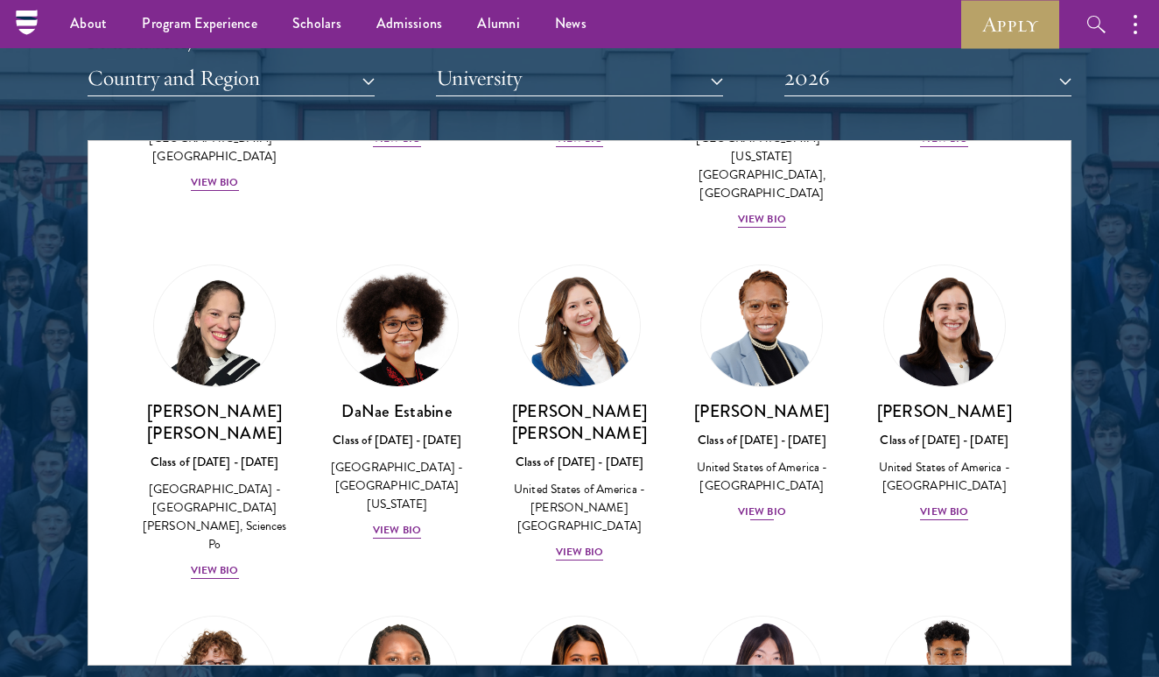
click at [766, 503] on div "View Bio" at bounding box center [762, 511] width 48 height 17
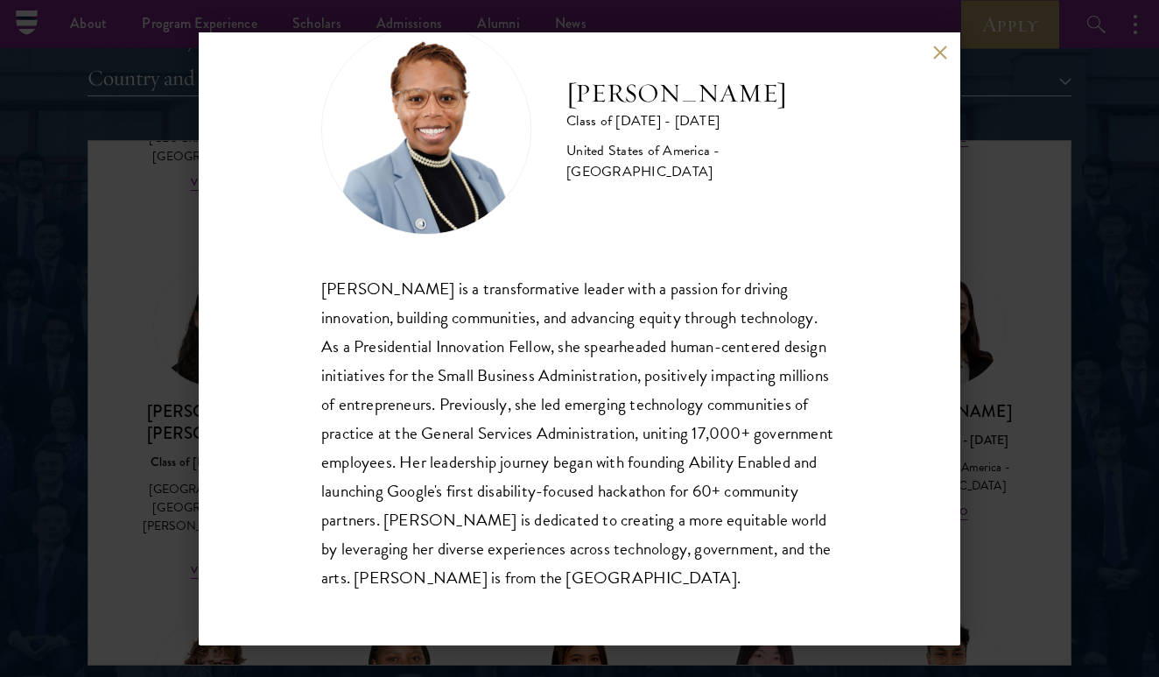
scroll to position [60, 0]
click at [943, 39] on div "[PERSON_NAME] Class of [DATE] - [DATE] [GEOGRAPHIC_DATA] - [GEOGRAPHIC_DATA] [P…" at bounding box center [580, 338] width 762 height 613
click at [943, 45] on div "[PERSON_NAME] Class of [DATE] - [DATE] [GEOGRAPHIC_DATA] - [GEOGRAPHIC_DATA] [P…" at bounding box center [580, 338] width 762 height 613
click at [944, 66] on div "[PERSON_NAME] Class of [DATE] - [DATE] [GEOGRAPHIC_DATA] - [GEOGRAPHIC_DATA] [P…" at bounding box center [580, 338] width 762 height 613
click at [944, 53] on button at bounding box center [939, 53] width 15 height 15
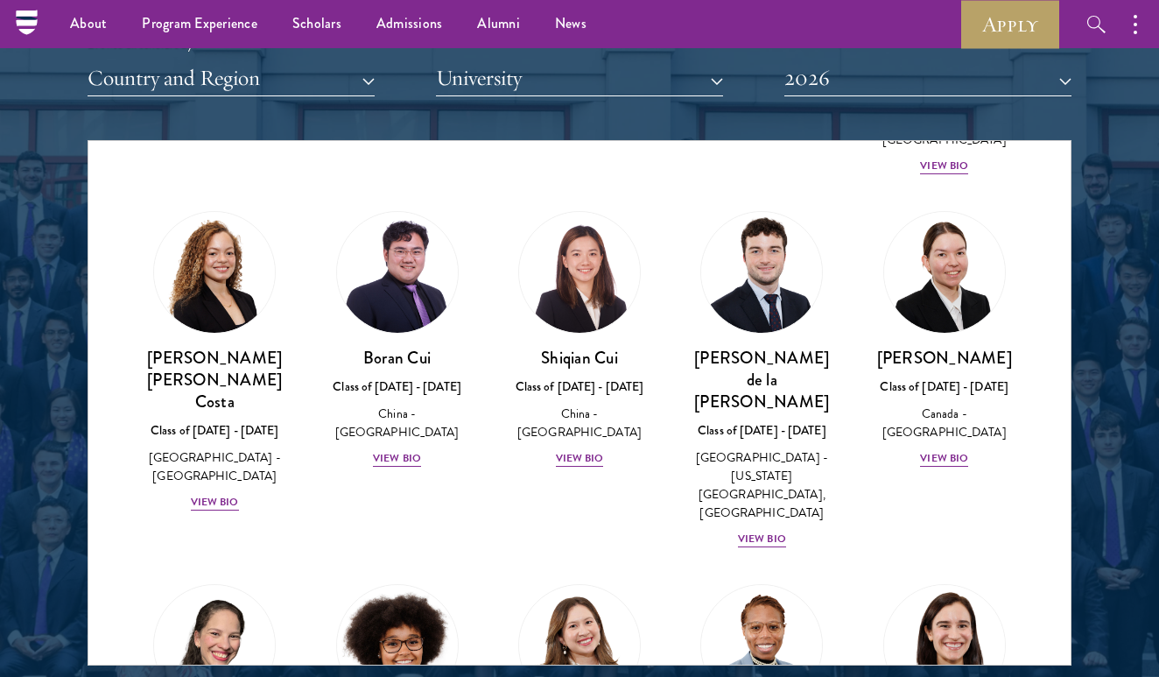
scroll to position [1916, 0]
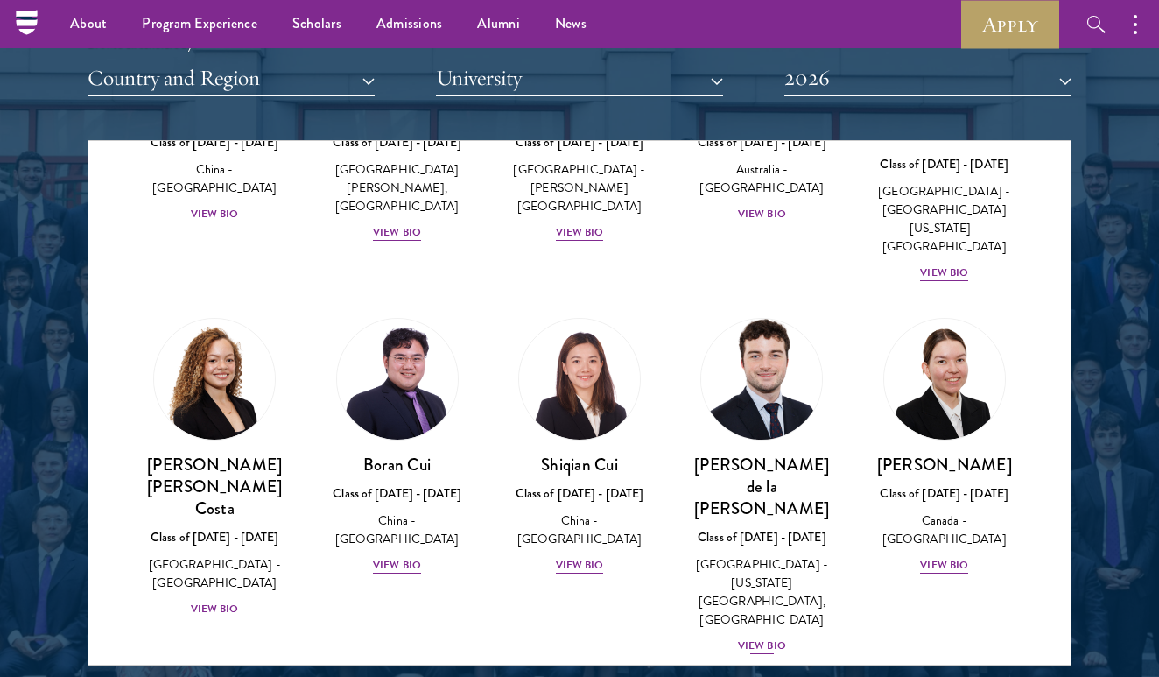
click at [769, 637] on div "View Bio" at bounding box center [762, 645] width 48 height 17
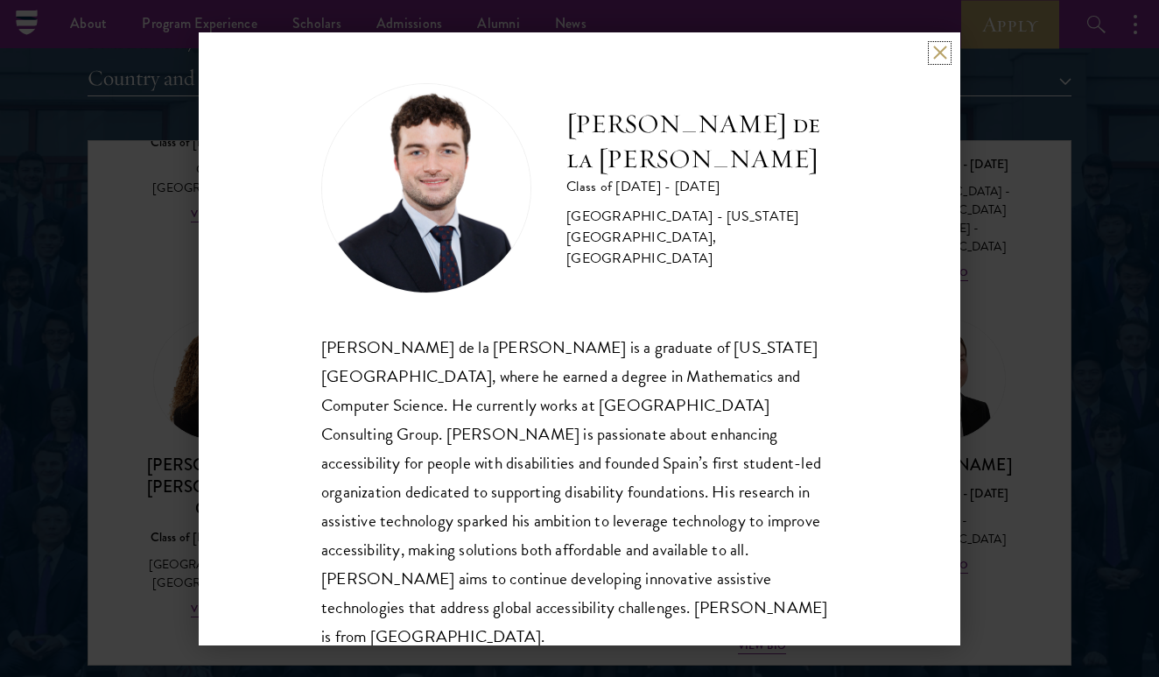
scroll to position [2, 0]
